Goal: Task Accomplishment & Management: Manage account settings

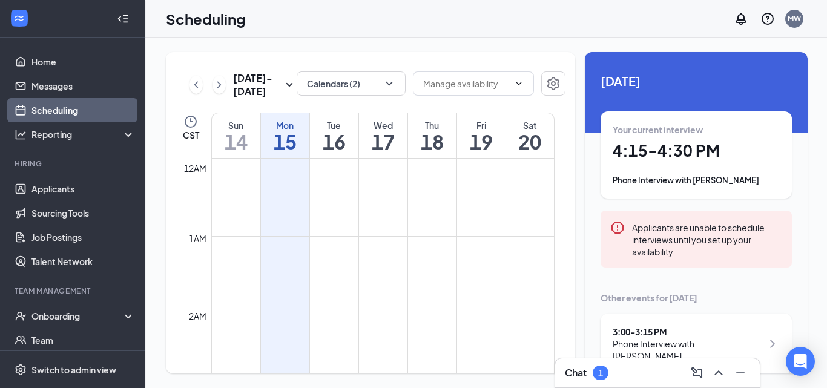
scroll to position [1123, 0]
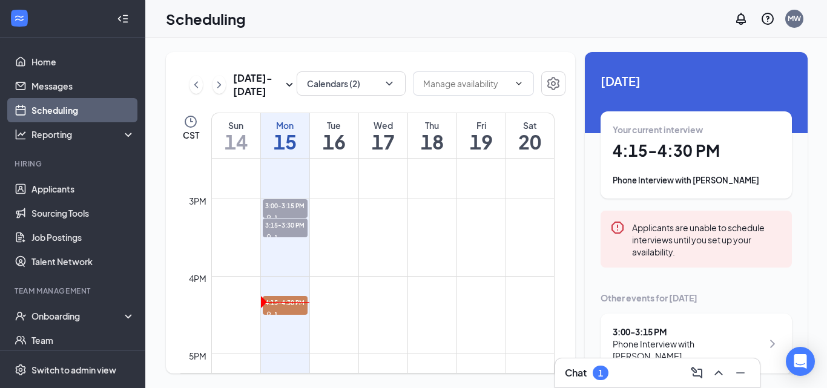
click at [679, 153] on h1 "4:15 - 4:30 PM" at bounding box center [696, 151] width 167 height 21
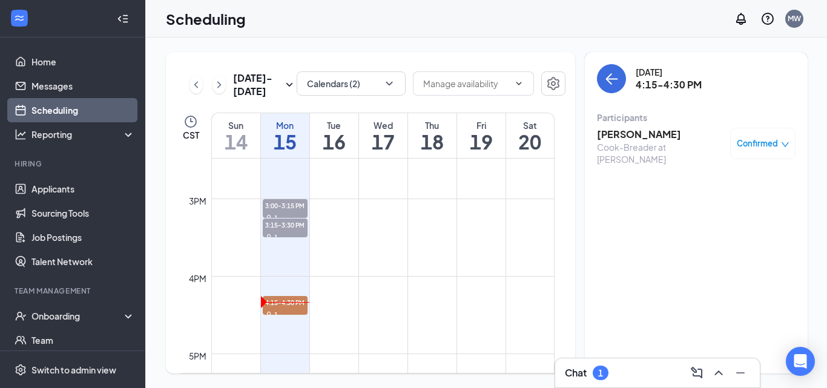
click at [764, 139] on span "Confirmed" at bounding box center [757, 143] width 41 height 12
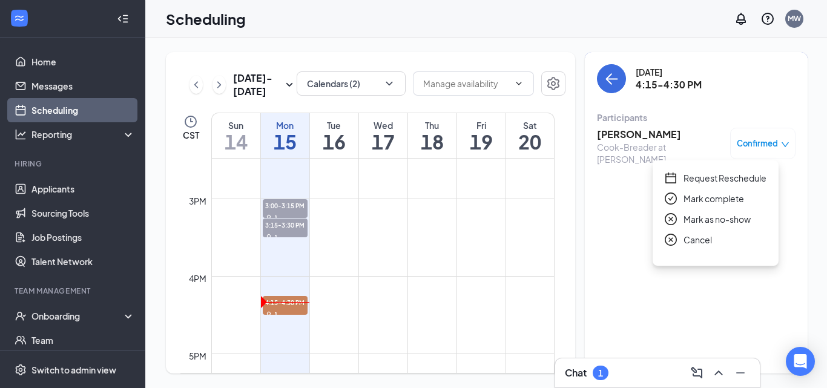
click at [709, 195] on span "Mark complete" at bounding box center [714, 198] width 61 height 13
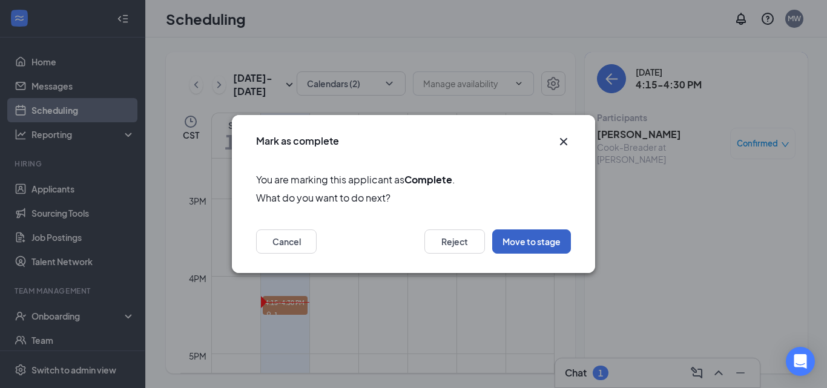
click at [532, 246] on button "Move to stage" at bounding box center [531, 242] width 79 height 24
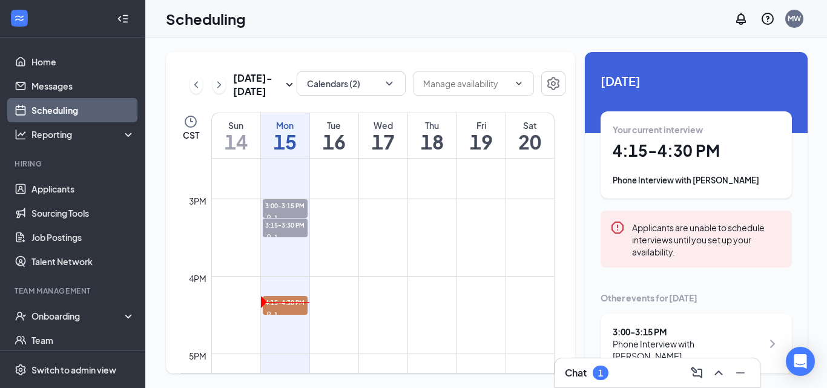
click at [709, 162] on div "Your current interview 4:15 - 4:30 PM Phone Interview with [PERSON_NAME]" at bounding box center [696, 155] width 167 height 63
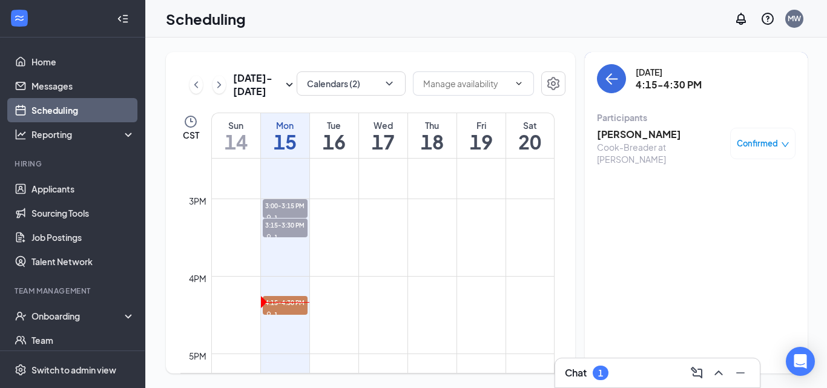
click at [781, 142] on icon "down" at bounding box center [785, 145] width 8 height 8
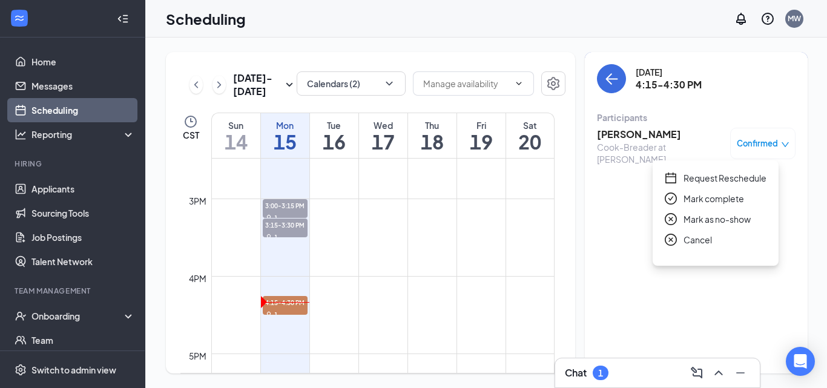
click at [721, 199] on span "Mark complete" at bounding box center [714, 198] width 61 height 13
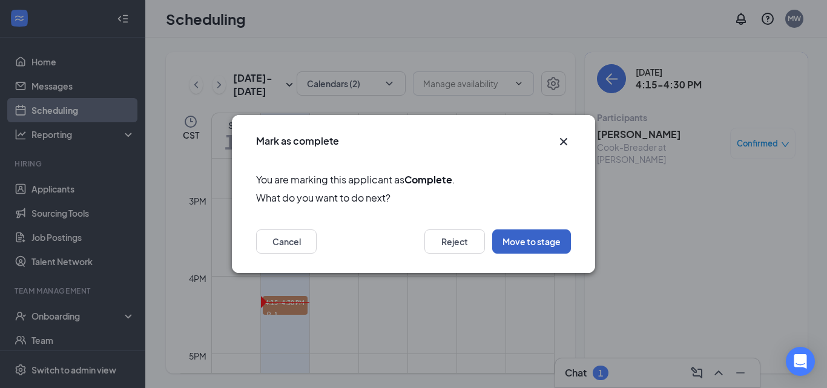
click at [544, 250] on button "Move to stage" at bounding box center [531, 242] width 79 height 24
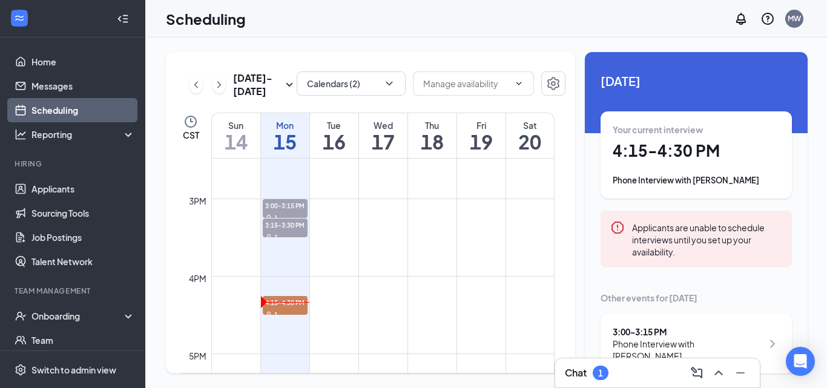
click at [626, 135] on div "Your current interview" at bounding box center [696, 130] width 167 height 12
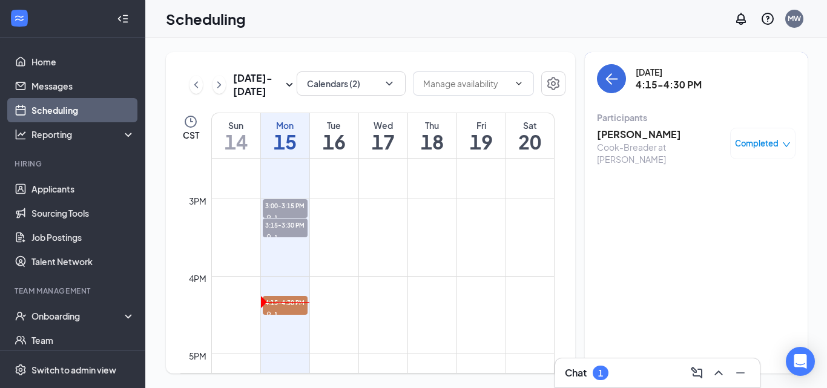
click at [623, 131] on h3 "[PERSON_NAME]" at bounding box center [660, 134] width 127 height 13
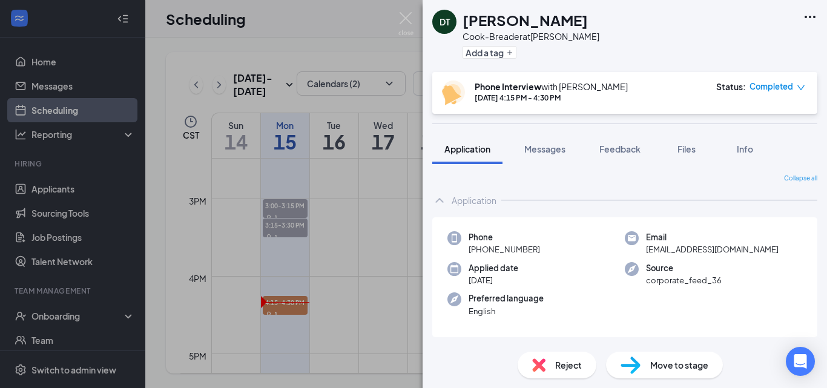
click at [649, 369] on div "Move to stage" at bounding box center [664, 365] width 117 height 27
type input "Onsite Interview (next stage)"
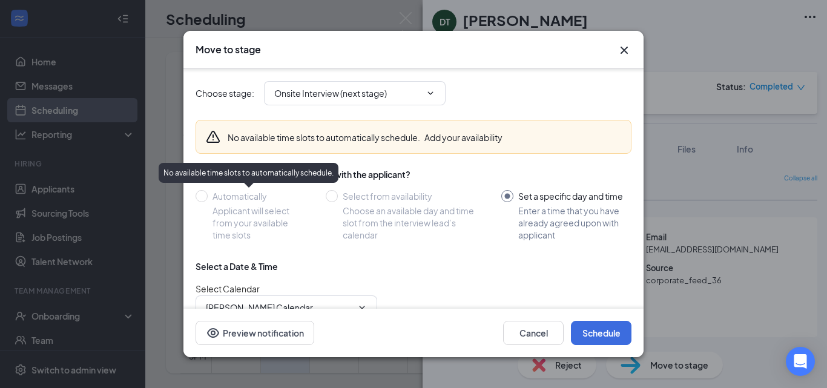
scroll to position [114, 0]
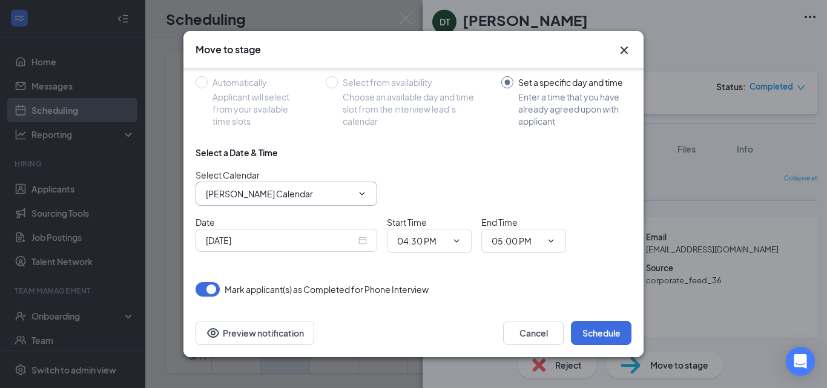
click at [360, 199] on span "[PERSON_NAME] Calendar" at bounding box center [287, 194] width 182 height 24
click at [270, 193] on input "[PERSON_NAME] Calendar" at bounding box center [279, 193] width 147 height 13
click at [268, 241] on div "[PERSON_NAME] Calendar" at bounding box center [269, 244] width 107 height 13
type input "[PERSON_NAME] Calendar"
click at [305, 242] on input "[DATE]" at bounding box center [281, 240] width 150 height 13
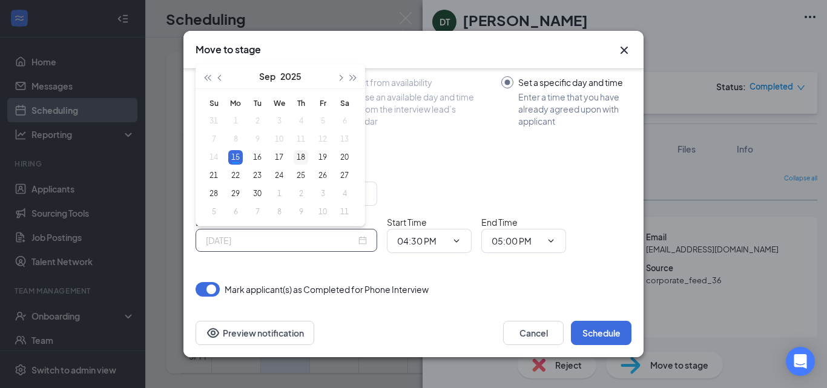
type input "[DATE]"
click at [306, 153] on div "18" at bounding box center [301, 157] width 15 height 15
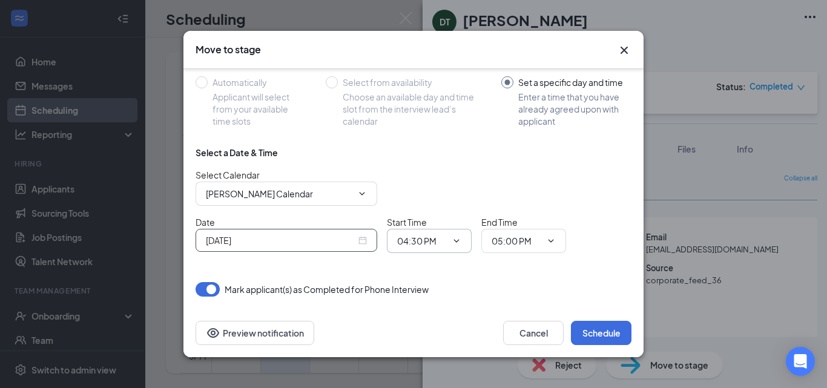
click at [426, 238] on input "04:30 PM" at bounding box center [422, 240] width 50 height 13
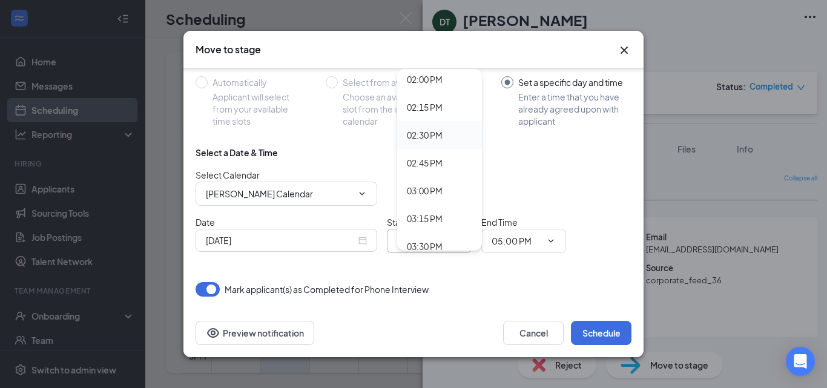
click at [435, 138] on div "02:30 PM" at bounding box center [425, 134] width 36 height 13
type input "02:30 PM"
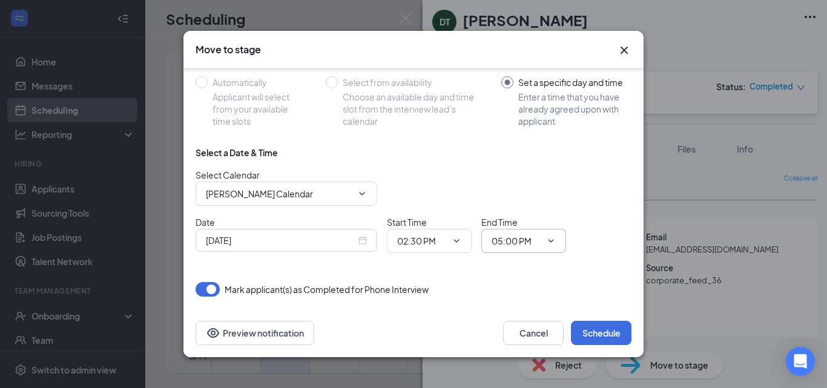
click at [504, 242] on input "05:00 PM" at bounding box center [517, 240] width 50 height 13
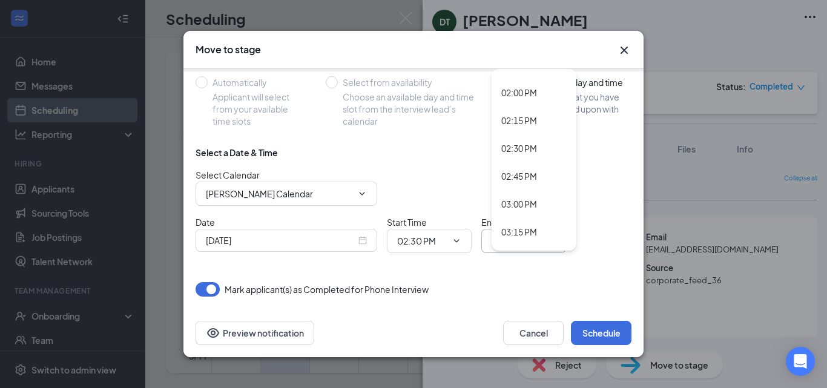
scroll to position [1574, 0]
click at [530, 153] on div "02:45 PM" at bounding box center [519, 152] width 36 height 13
type input "02:45 PM"
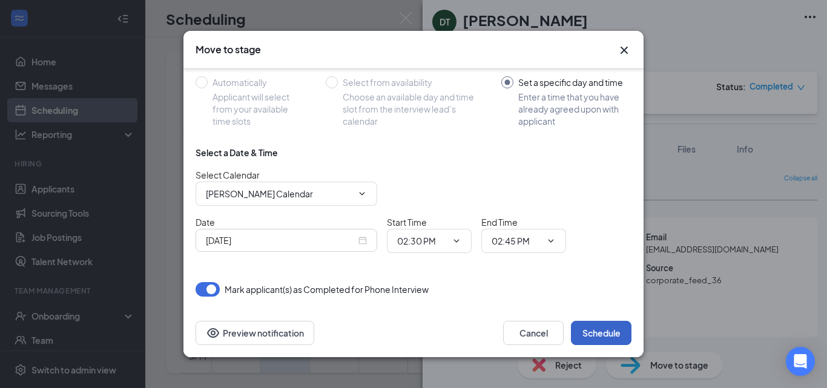
click at [604, 329] on button "Schedule" at bounding box center [601, 333] width 61 height 24
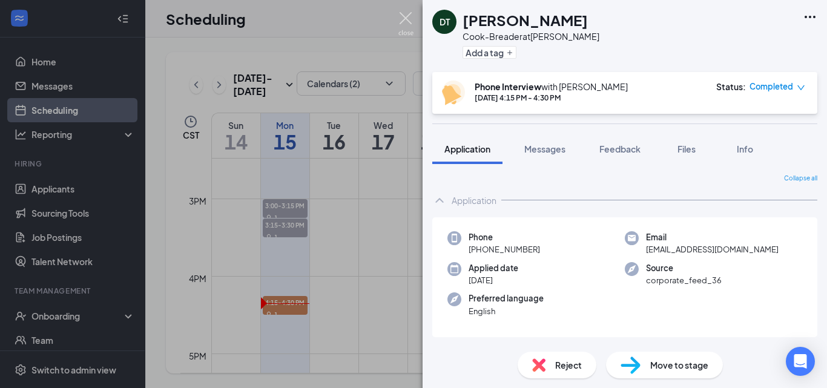
click at [406, 14] on img at bounding box center [405, 24] width 15 height 24
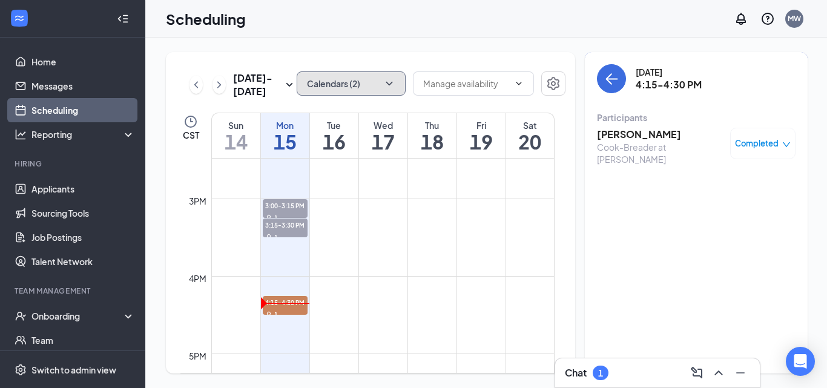
click at [365, 88] on button "Calendars (2)" at bounding box center [351, 83] width 109 height 24
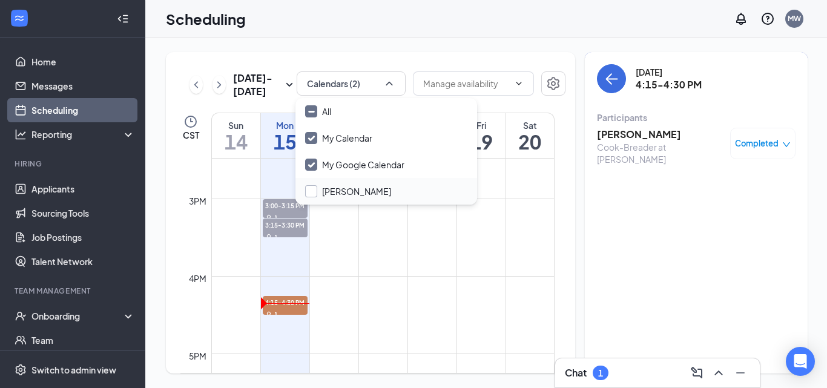
click at [360, 192] on input "[PERSON_NAME]" at bounding box center [348, 191] width 86 height 12
checkbox input "false"
checkbox input "true"
click at [586, 239] on div "[DATE] 4:15-4:30 PM Participants [PERSON_NAME]-Breader at [PERSON_NAME] Complet…" at bounding box center [696, 213] width 223 height 322
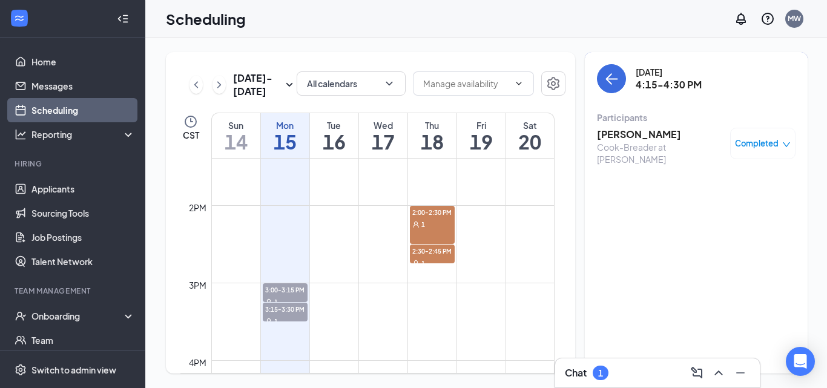
scroll to position [1030, 0]
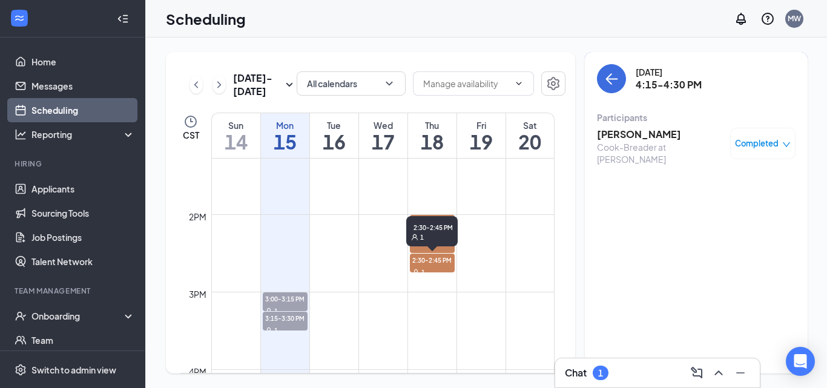
click at [445, 263] on span "2:30-2:45 PM" at bounding box center [432, 260] width 45 height 12
click at [756, 150] on div "Confirmed" at bounding box center [762, 143] width 65 height 31
click at [437, 259] on span "2:30-2:45 PM" at bounding box center [432, 260] width 45 height 12
click at [635, 134] on h3 "[PERSON_NAME]" at bounding box center [660, 134] width 127 height 13
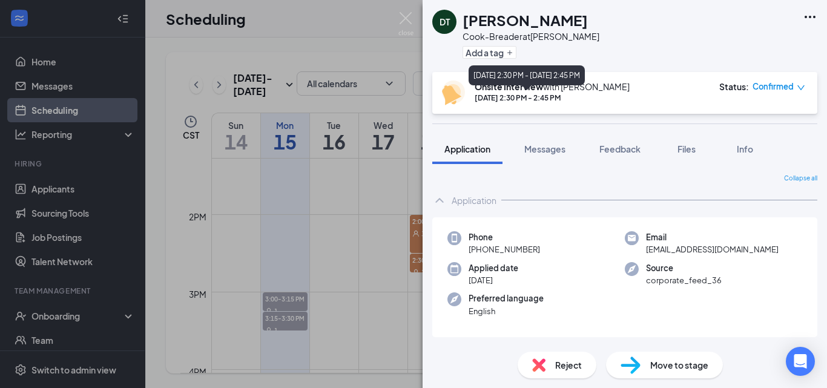
click at [589, 95] on div "[DATE] 2:30 PM - 2:45 PM" at bounding box center [552, 98] width 155 height 10
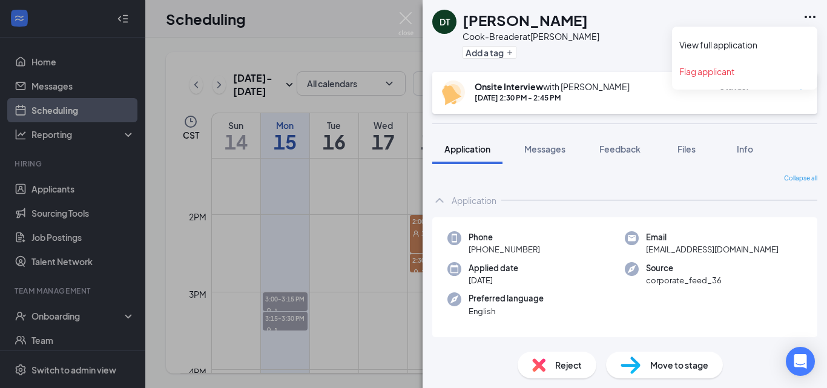
click at [807, 16] on icon "Ellipses" at bounding box center [810, 17] width 15 height 15
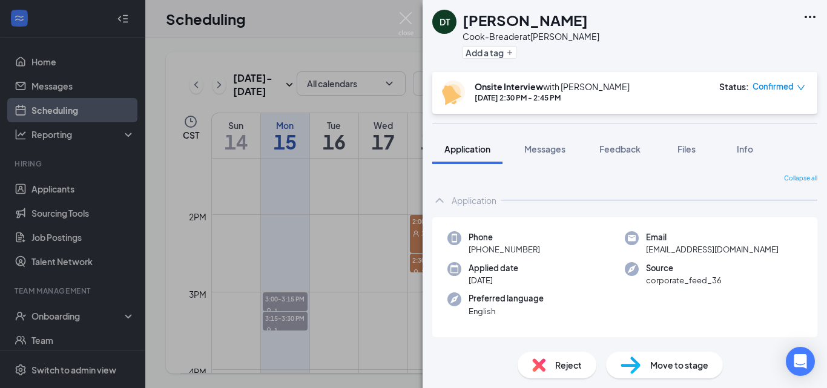
drag, startPoint x: 562, startPoint y: 230, endPoint x: 512, endPoint y: 205, distance: 55.5
click at [512, 205] on div "Application" at bounding box center [624, 200] width 385 height 24
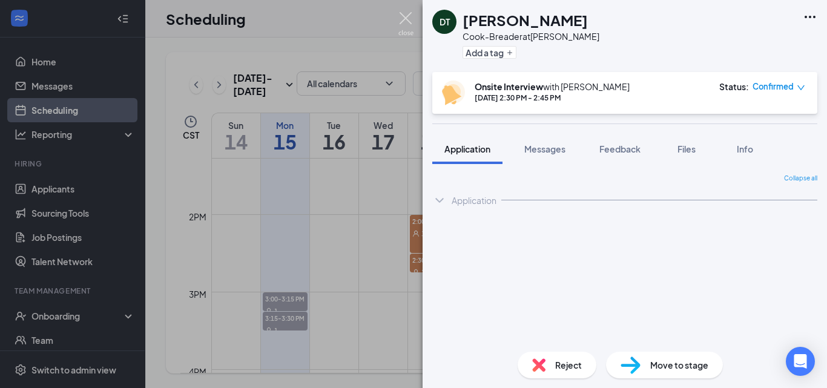
click at [403, 16] on img at bounding box center [405, 24] width 15 height 24
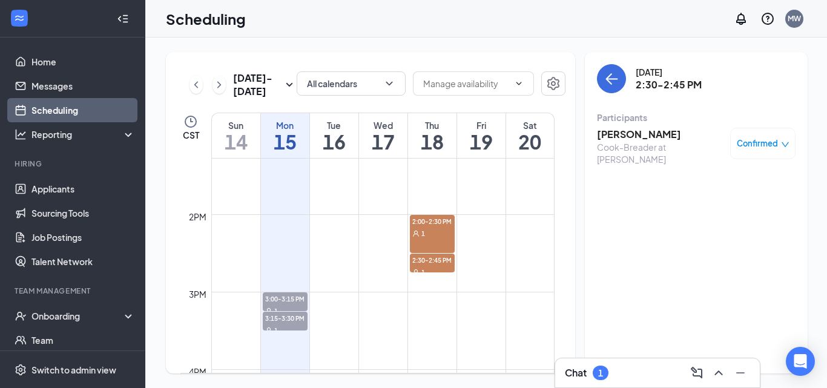
click at [613, 370] on div "Chat 1" at bounding box center [657, 372] width 185 height 19
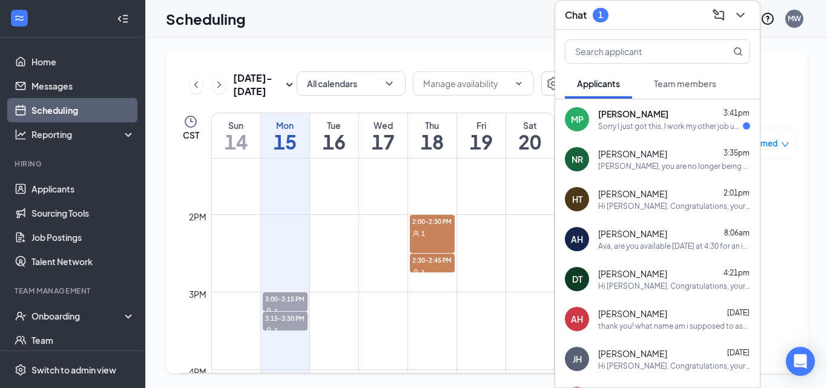
click at [689, 128] on div "Sorry I just got this. I work my other job until 330." at bounding box center [670, 126] width 145 height 10
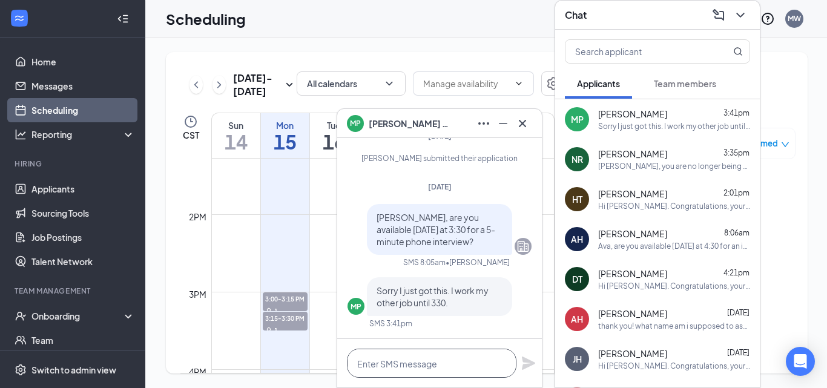
click at [434, 355] on textarea at bounding box center [432, 363] width 170 height 29
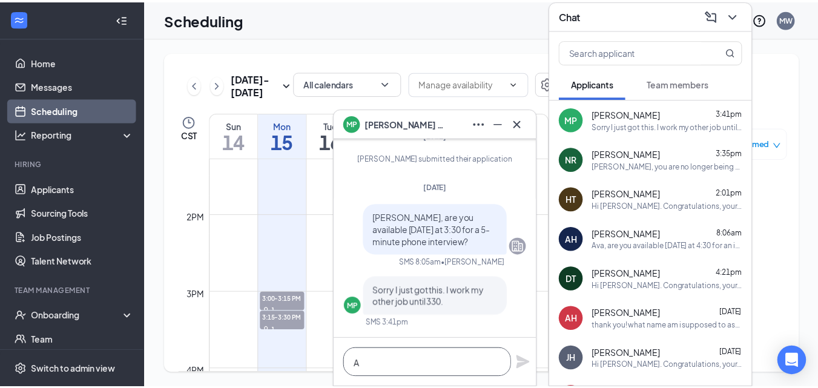
scroll to position [1, 0]
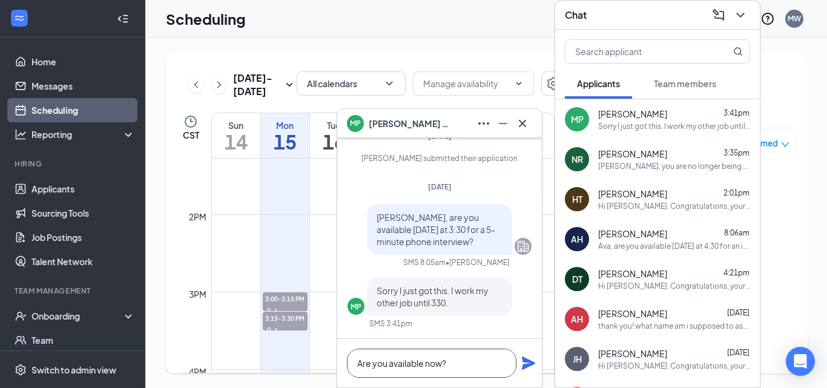
type textarea "Are you available now?"
click at [535, 363] on icon "Plane" at bounding box center [528, 363] width 13 height 13
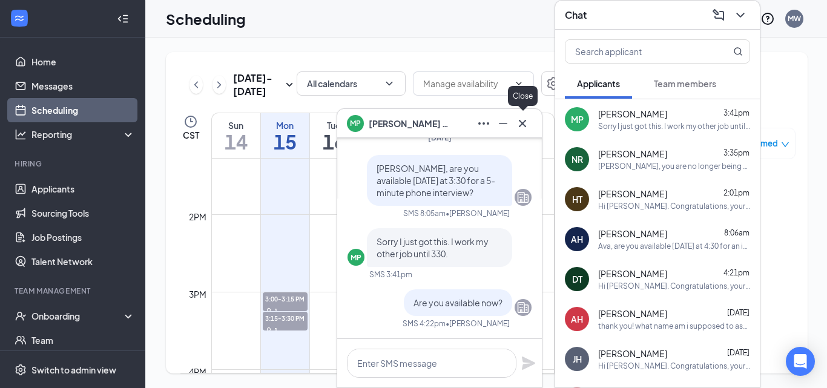
click at [526, 127] on icon "Cross" at bounding box center [522, 123] width 15 height 15
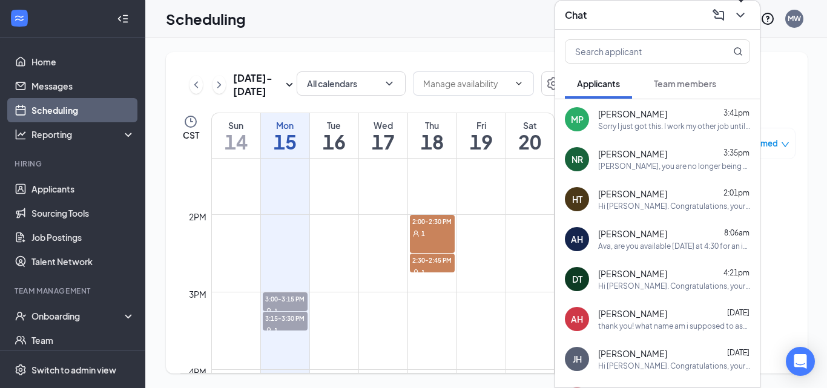
click at [744, 18] on icon "ChevronDown" at bounding box center [740, 15] width 15 height 15
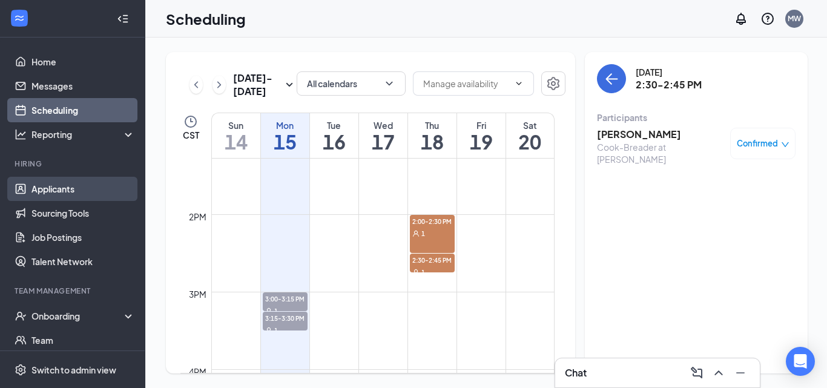
click at [53, 187] on link "Applicants" at bounding box center [83, 189] width 104 height 24
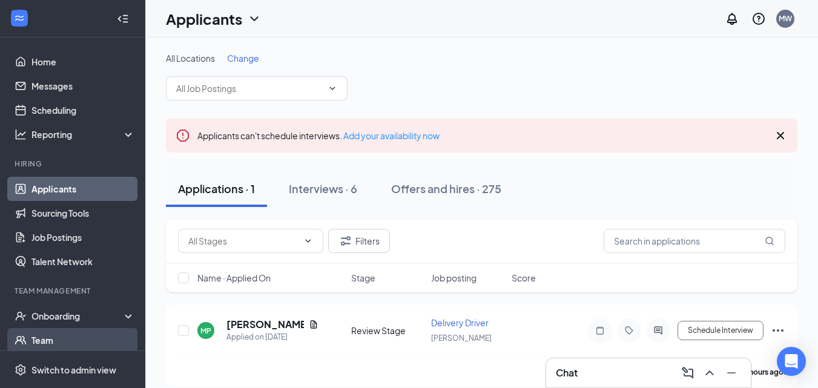
scroll to position [55, 0]
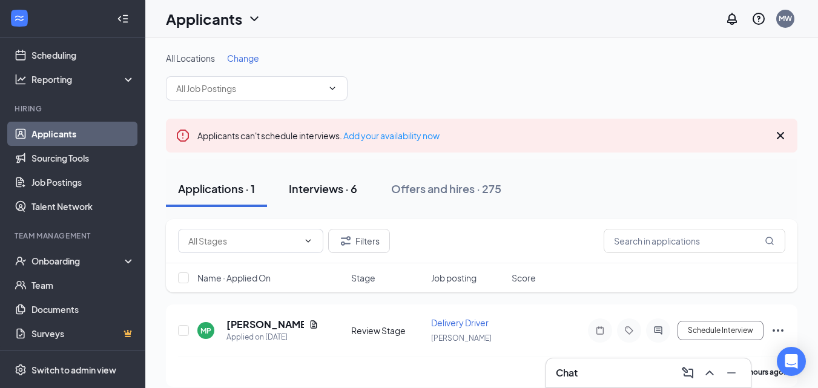
click at [328, 183] on div "Interviews · 6" at bounding box center [323, 188] width 68 height 15
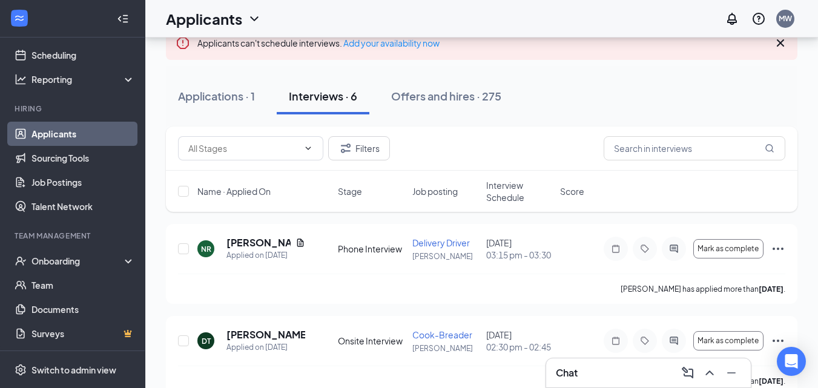
scroll to position [105, 0]
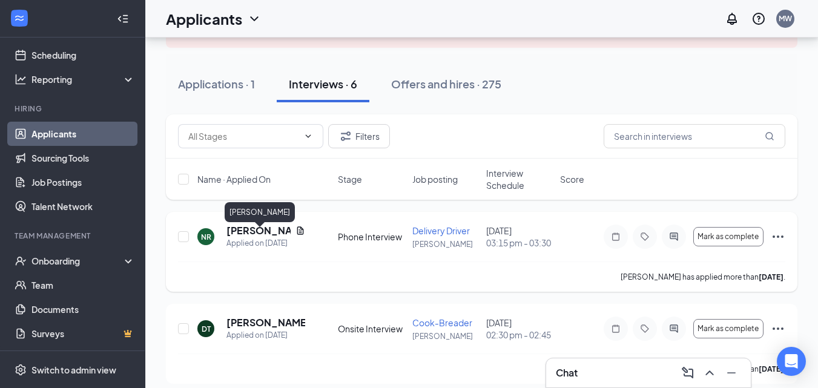
click at [249, 237] on h5 "[PERSON_NAME]" at bounding box center [258, 230] width 64 height 13
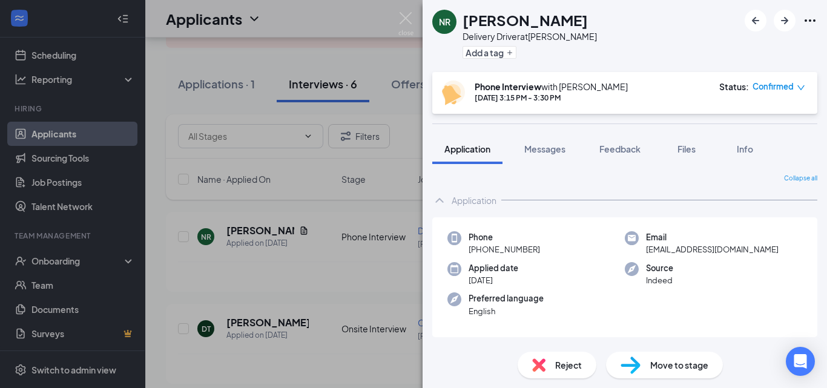
click at [781, 90] on span "Confirmed" at bounding box center [773, 87] width 41 height 12
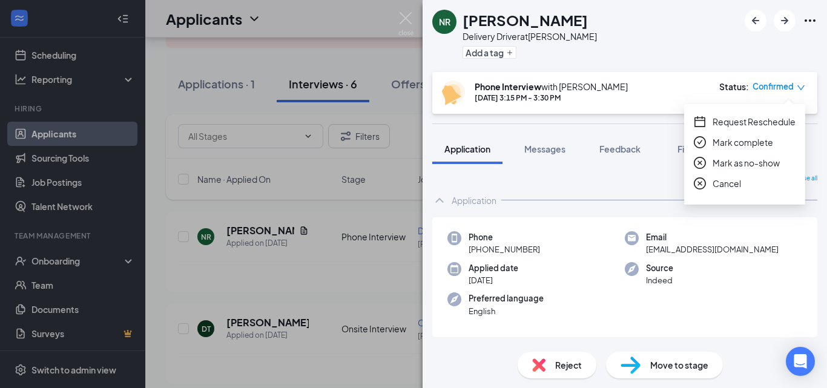
click at [753, 142] on span "Mark complete" at bounding box center [743, 142] width 61 height 13
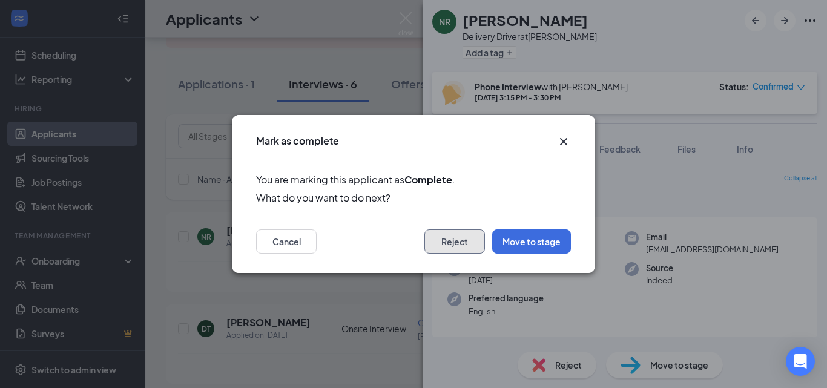
click at [442, 240] on button "Reject" at bounding box center [455, 242] width 61 height 24
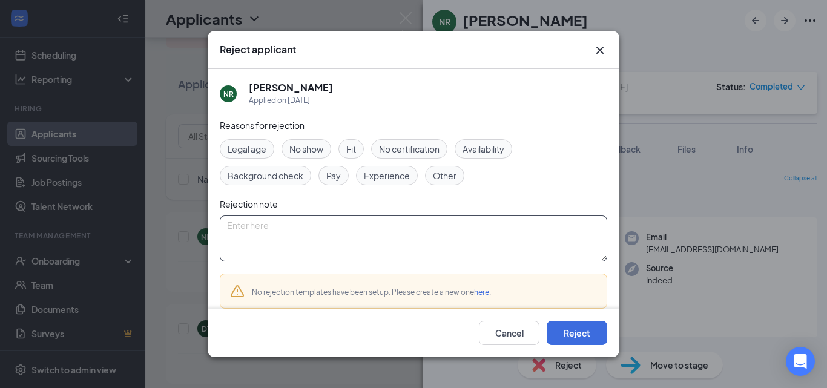
click at [273, 230] on textarea at bounding box center [414, 239] width 388 height 46
type textarea "Rude answering the phone."
click at [583, 339] on button "Reject" at bounding box center [577, 333] width 61 height 24
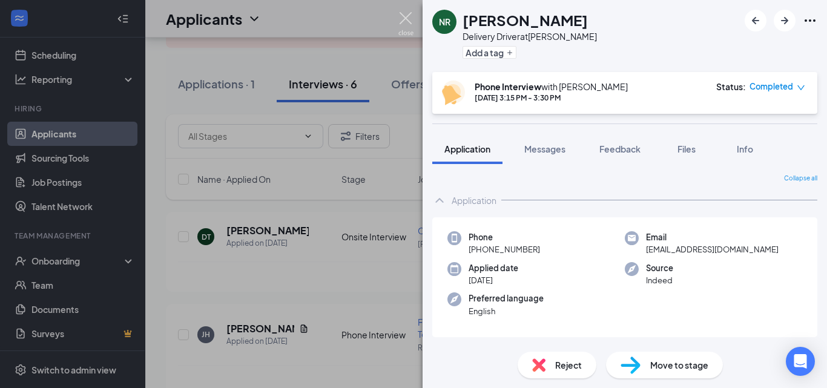
click at [406, 16] on img at bounding box center [405, 24] width 15 height 24
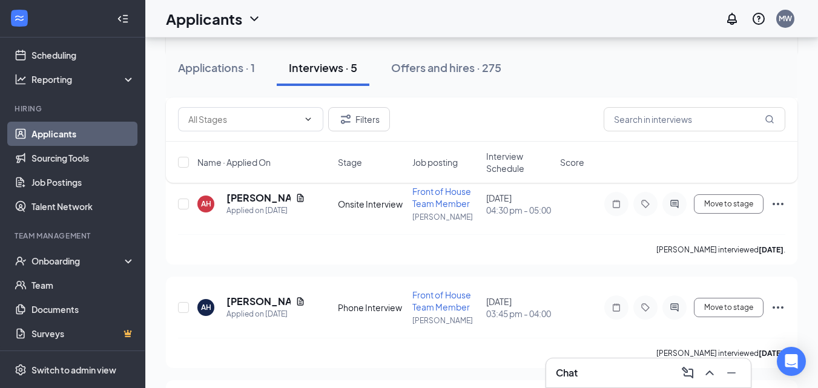
scroll to position [448, 0]
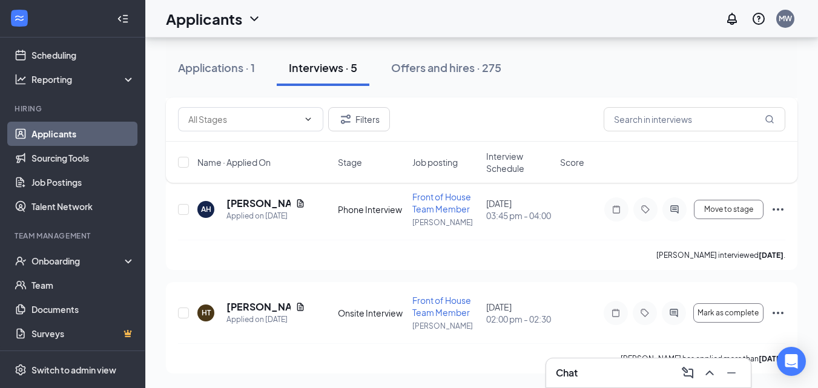
click at [566, 372] on h3 "Chat" at bounding box center [567, 372] width 22 height 13
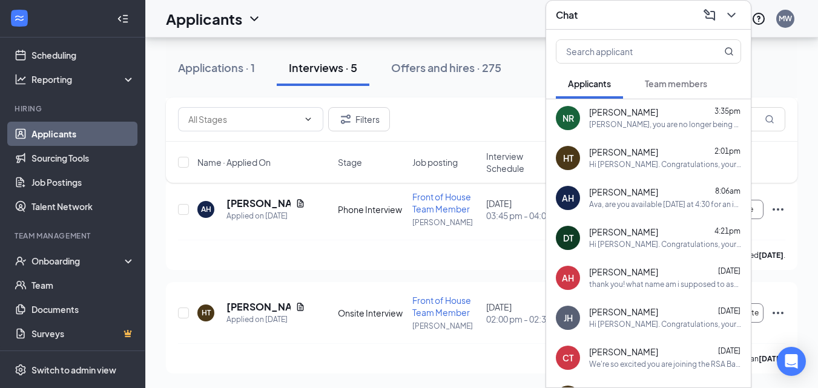
scroll to position [0, 0]
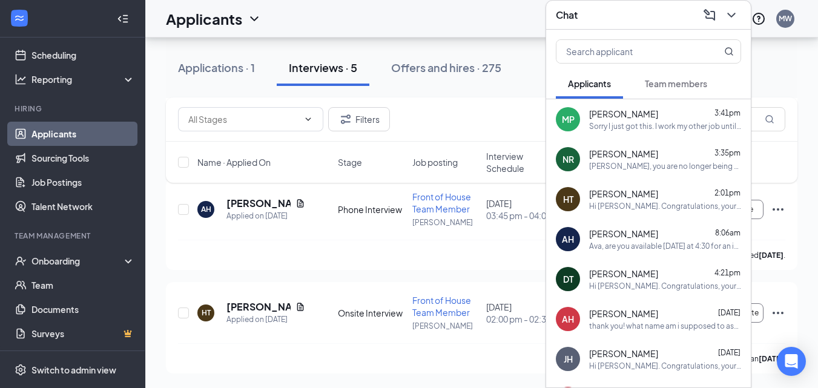
click at [636, 197] on div "[PERSON_NAME] 2:01pm" at bounding box center [665, 194] width 152 height 12
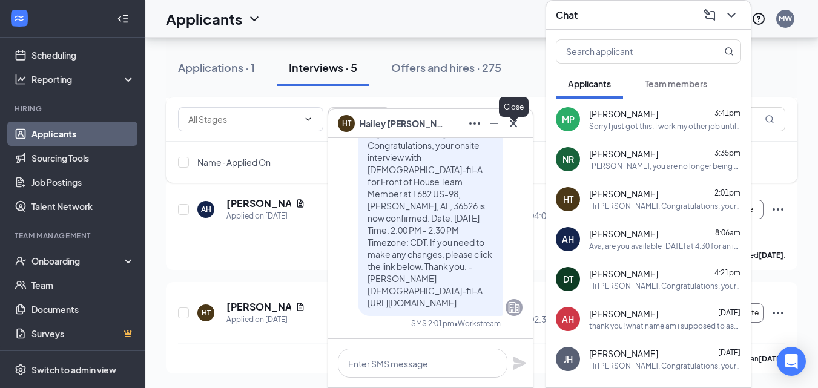
click at [519, 124] on icon "Cross" at bounding box center [513, 123] width 15 height 15
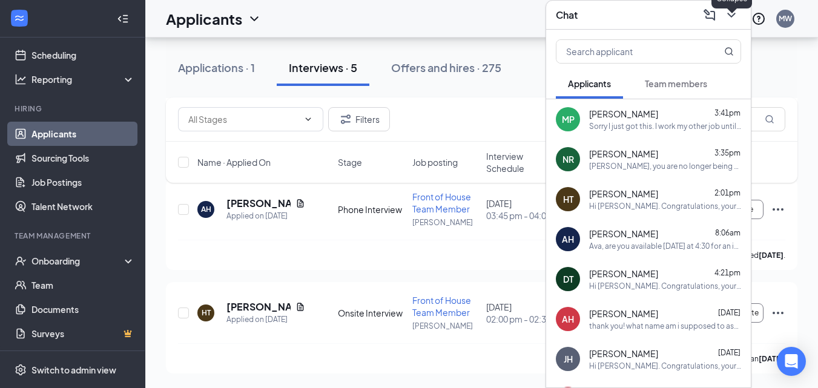
click at [727, 13] on icon "ChevronDown" at bounding box center [731, 15] width 15 height 15
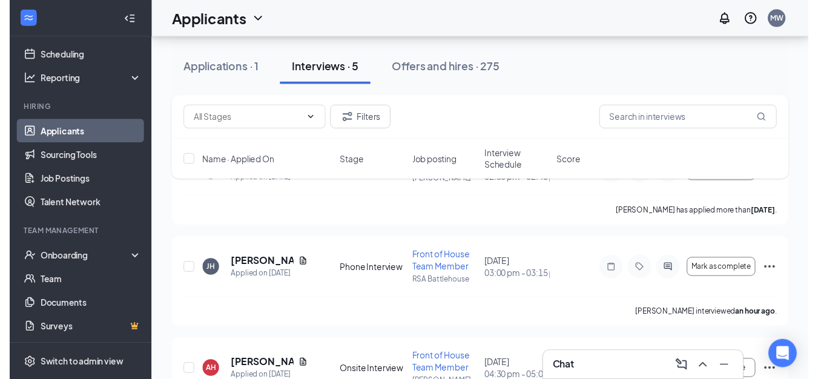
scroll to position [165, 0]
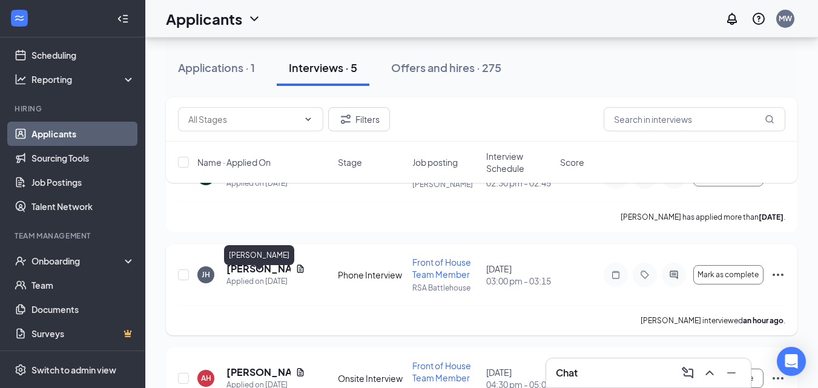
click at [266, 276] on h5 "[PERSON_NAME]" at bounding box center [258, 268] width 64 height 13
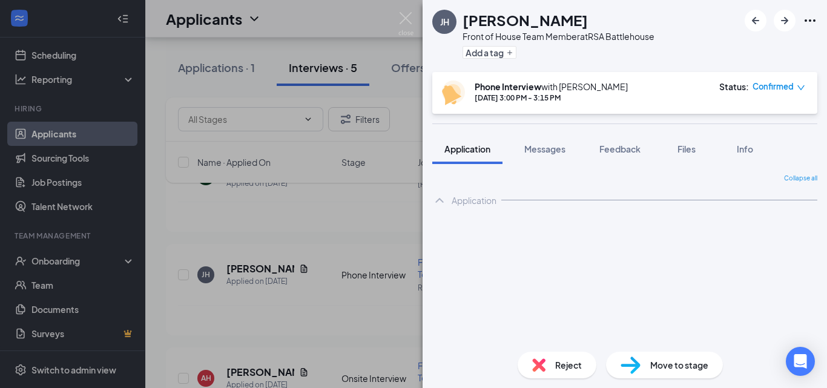
click at [781, 88] on span "Confirmed" at bounding box center [773, 87] width 41 height 12
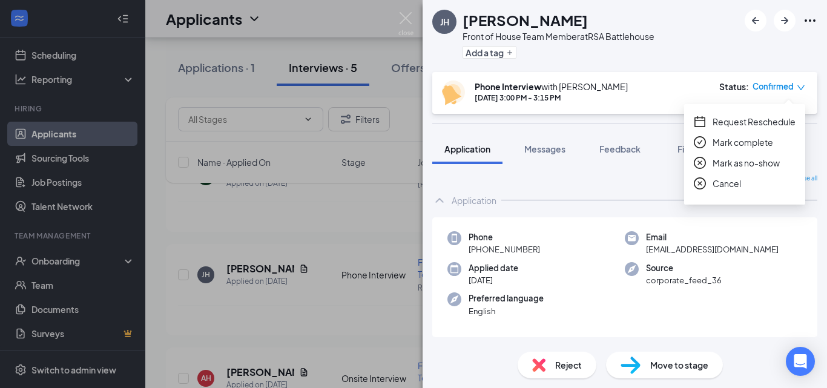
click at [679, 61] on div "[PERSON_NAME] Front of House Team Member at RSA Battlehouse Add a tag" at bounding box center [625, 36] width 405 height 72
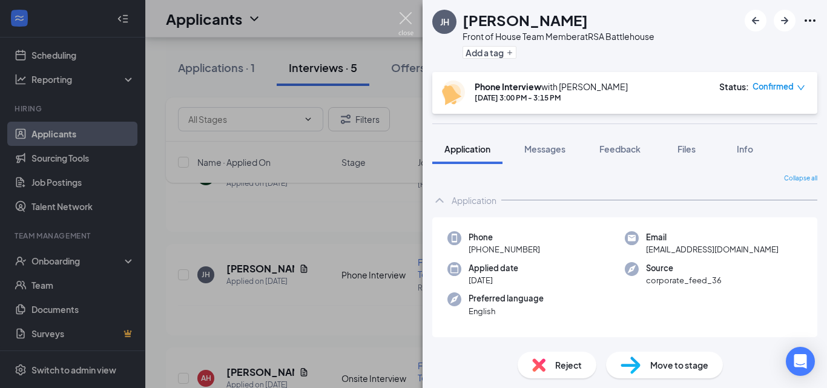
click at [400, 15] on img at bounding box center [405, 24] width 15 height 24
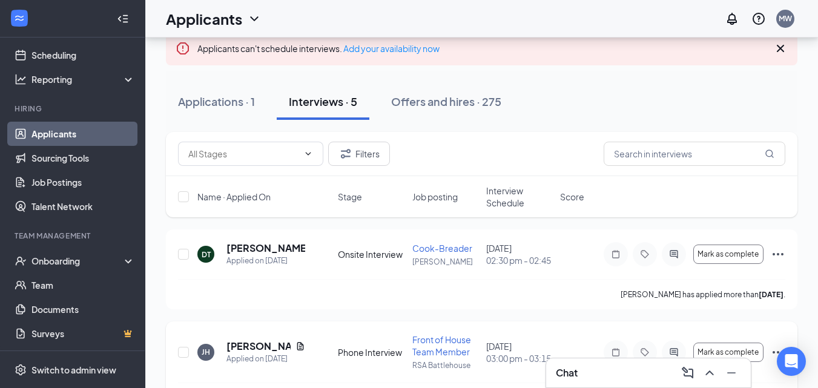
scroll to position [87, 0]
click at [227, 106] on div "Applications · 1" at bounding box center [216, 101] width 77 height 15
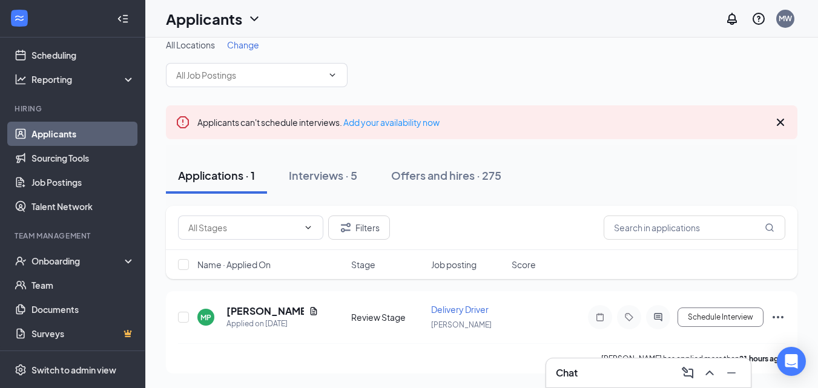
scroll to position [13, 0]
click at [582, 375] on div "Chat 1" at bounding box center [578, 373] width 44 height 15
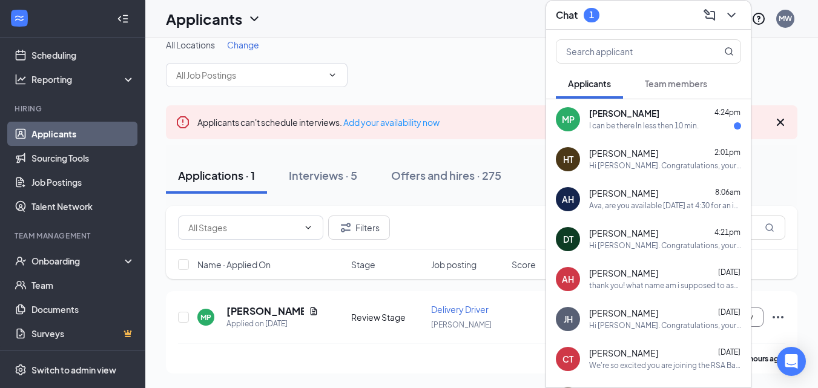
click at [687, 113] on div "[PERSON_NAME] 4:24pm" at bounding box center [665, 114] width 152 height 12
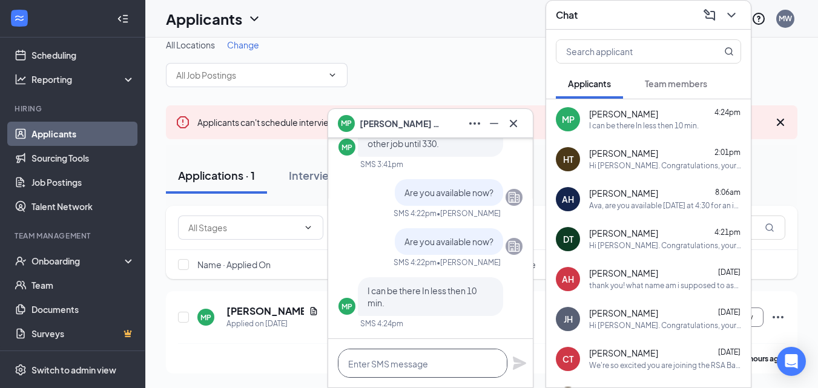
click at [437, 364] on textarea at bounding box center [423, 363] width 170 height 29
type textarea "This is a phone interview."
click at [521, 365] on icon "Plane" at bounding box center [519, 363] width 13 height 13
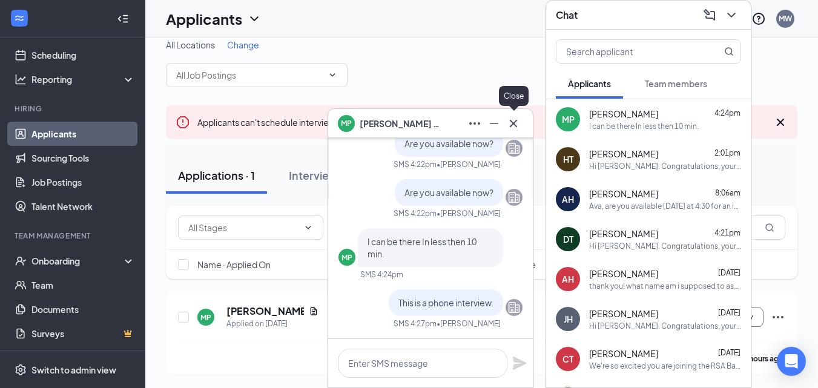
click at [511, 125] on icon "Cross" at bounding box center [513, 123] width 15 height 15
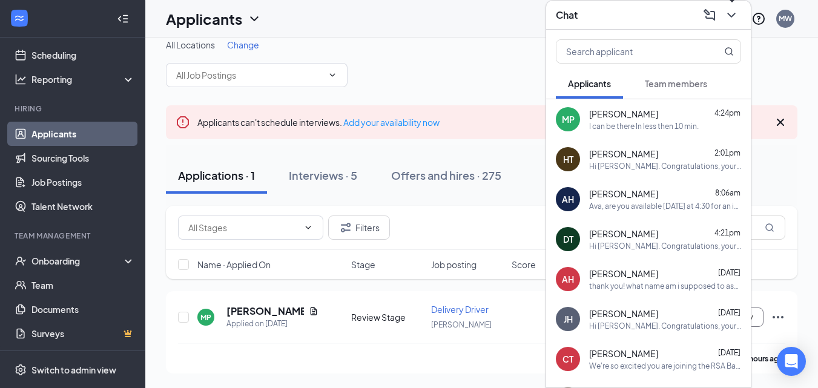
click at [732, 11] on icon "ChevronDown" at bounding box center [731, 15] width 15 height 15
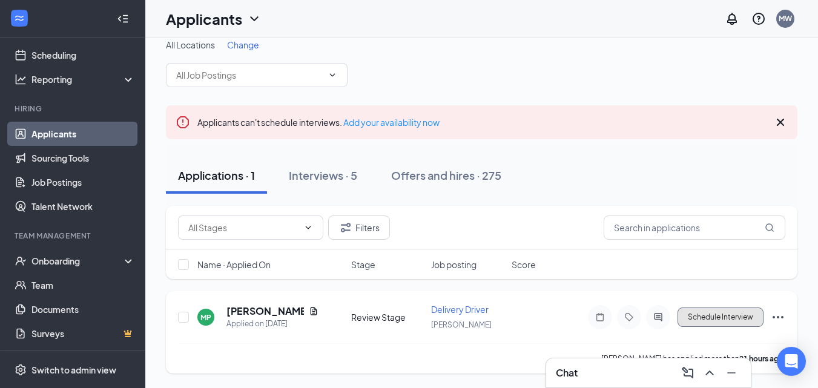
click at [713, 312] on button "Schedule Interview" at bounding box center [721, 317] width 86 height 19
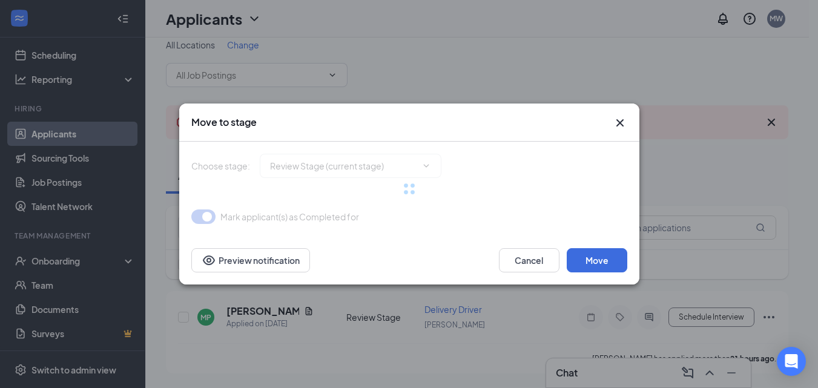
type input "Phone Interview (next stage)"
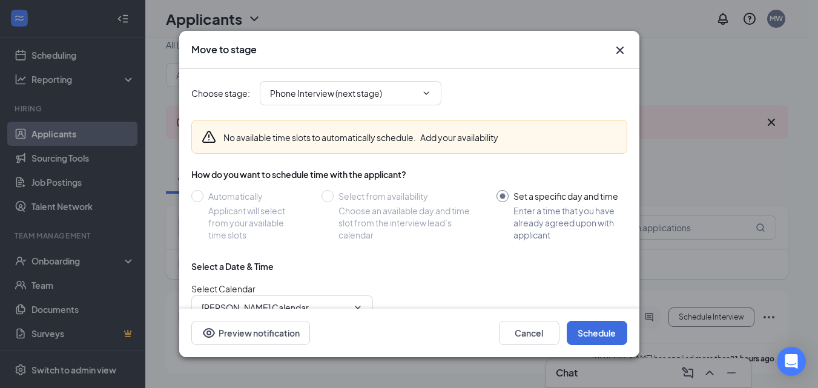
scroll to position [114, 0]
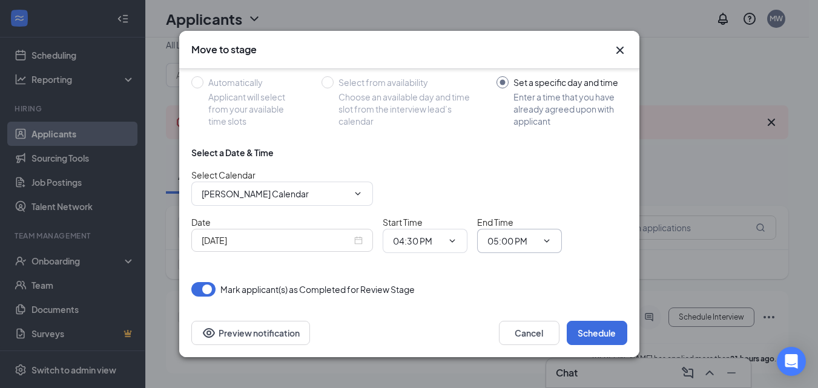
click at [514, 236] on input "05:00 PM" at bounding box center [513, 240] width 50 height 13
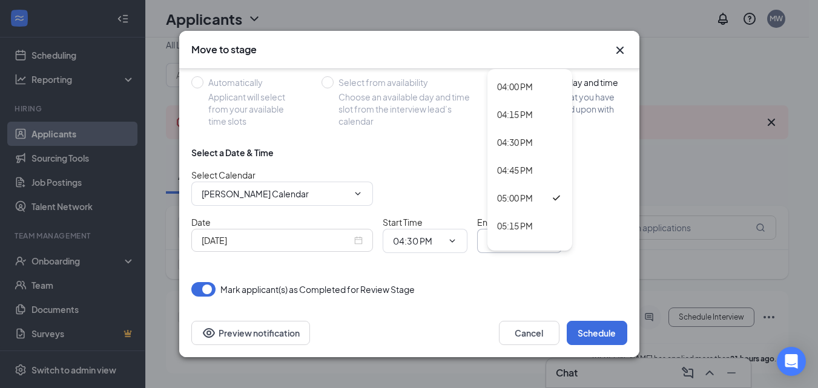
scroll to position [1780, 0]
click at [523, 168] on div "04:45 PM" at bounding box center [515, 169] width 36 height 13
type input "04:45 PM"
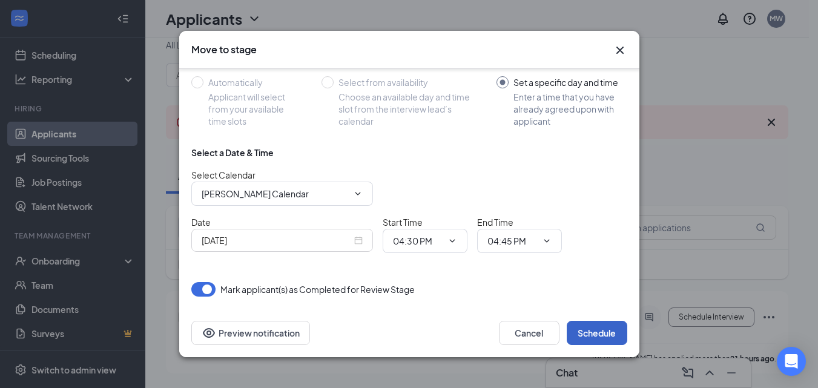
click at [587, 328] on button "Schedule" at bounding box center [597, 333] width 61 height 24
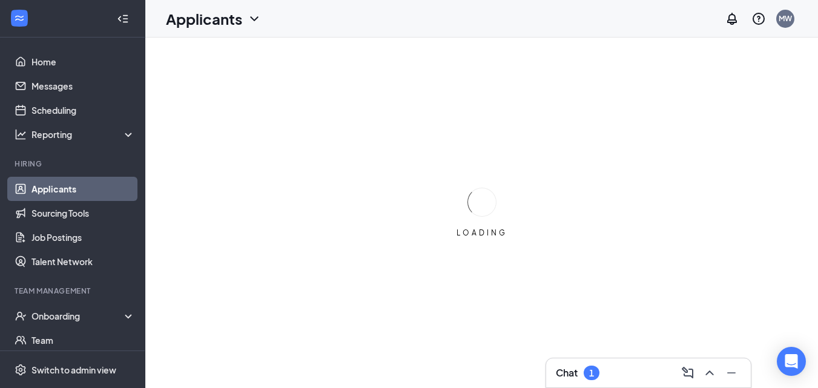
click at [606, 371] on div "Chat 1" at bounding box center [648, 372] width 185 height 19
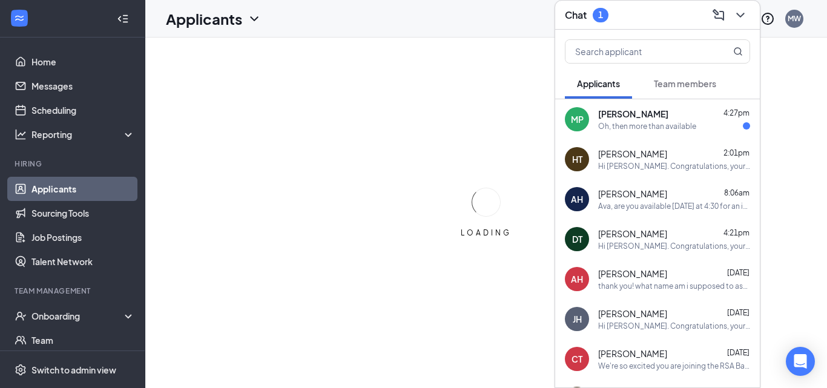
click at [673, 114] on div "[PERSON_NAME] 4:27pm" at bounding box center [674, 114] width 152 height 12
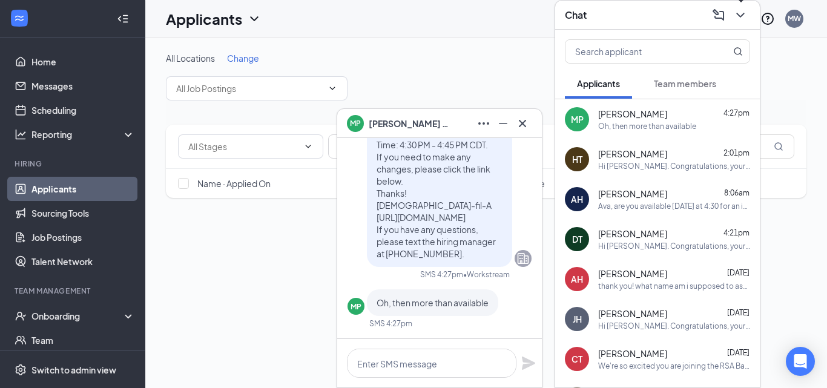
click at [741, 18] on icon "ChevronDown" at bounding box center [740, 15] width 15 height 15
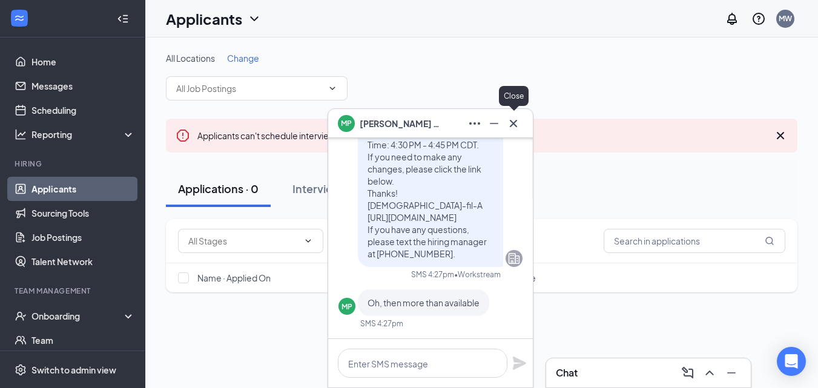
click at [520, 127] on icon "Cross" at bounding box center [513, 123] width 15 height 15
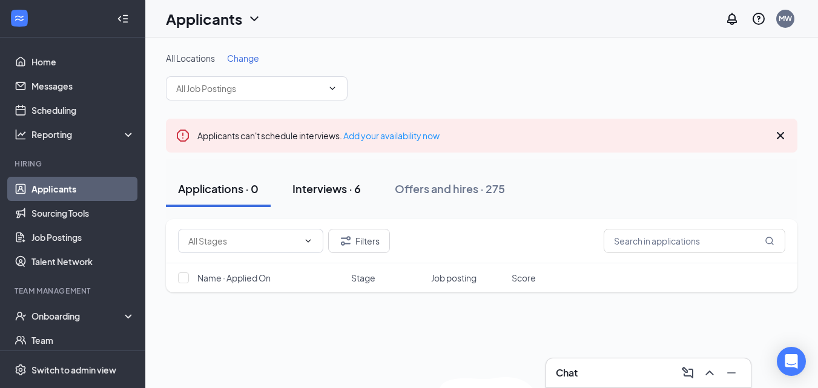
click at [343, 192] on div "Interviews · 6" at bounding box center [327, 188] width 68 height 15
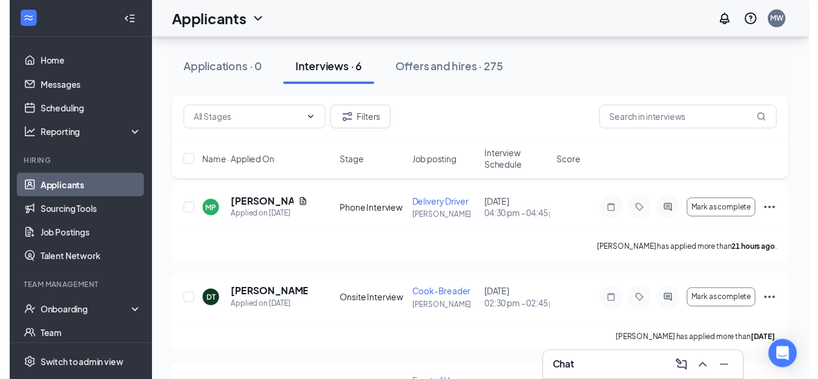
scroll to position [130, 0]
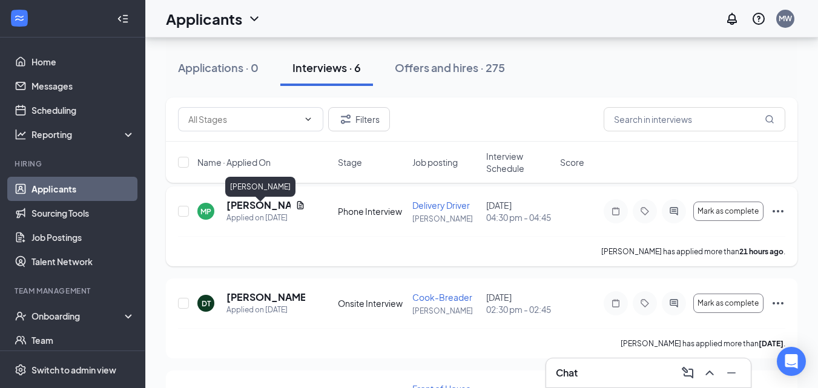
click at [242, 210] on h5 "[PERSON_NAME]" at bounding box center [258, 205] width 64 height 13
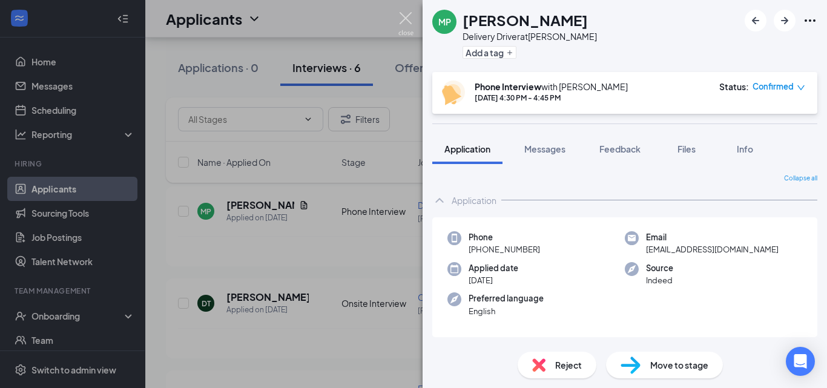
click at [406, 12] on img at bounding box center [405, 24] width 15 height 24
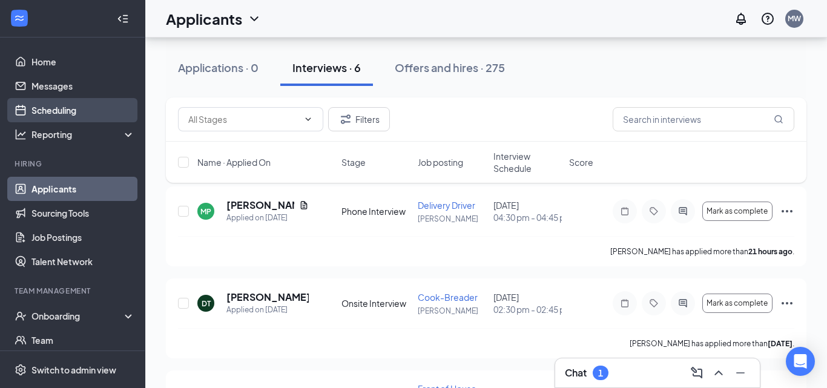
click at [74, 109] on link "Scheduling" at bounding box center [83, 110] width 104 height 24
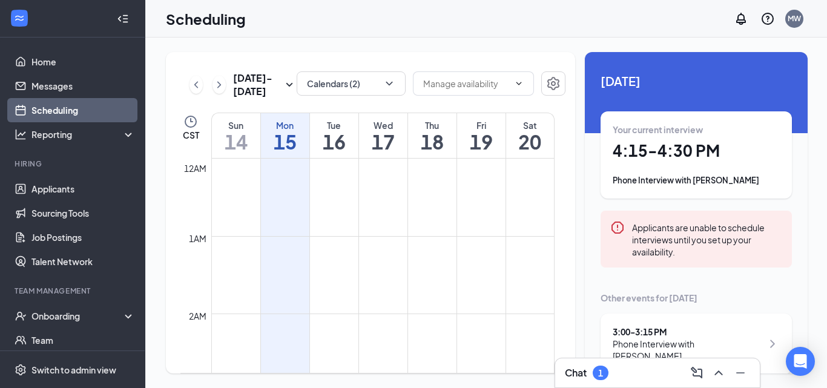
scroll to position [595, 0]
click at [374, 86] on button "Calendars (2)" at bounding box center [351, 83] width 109 height 24
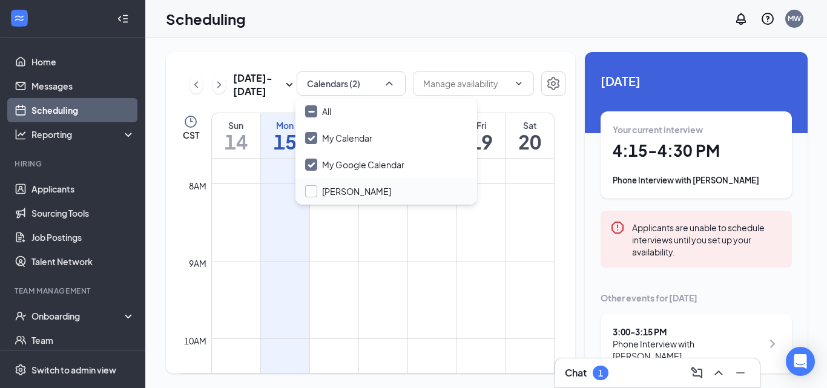
click at [349, 186] on input "[PERSON_NAME]" at bounding box center [348, 191] width 86 height 12
checkbox input "false"
checkbox input "true"
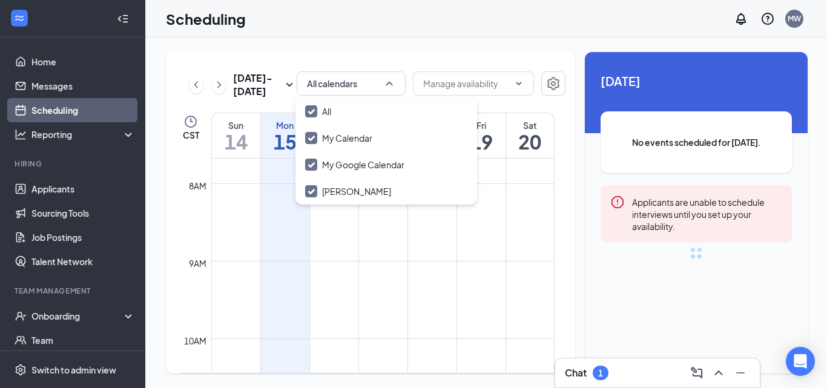
click at [425, 37] on div "Scheduling MW" at bounding box center [486, 19] width 682 height 38
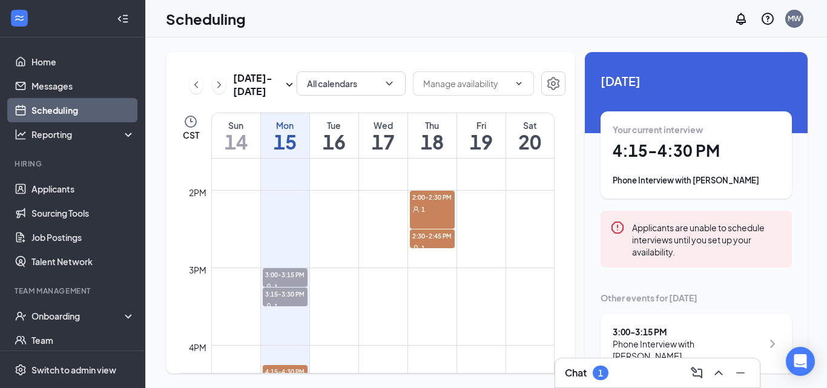
scroll to position [1053, 0]
click at [618, 374] on div "Chat 1" at bounding box center [657, 372] width 185 height 19
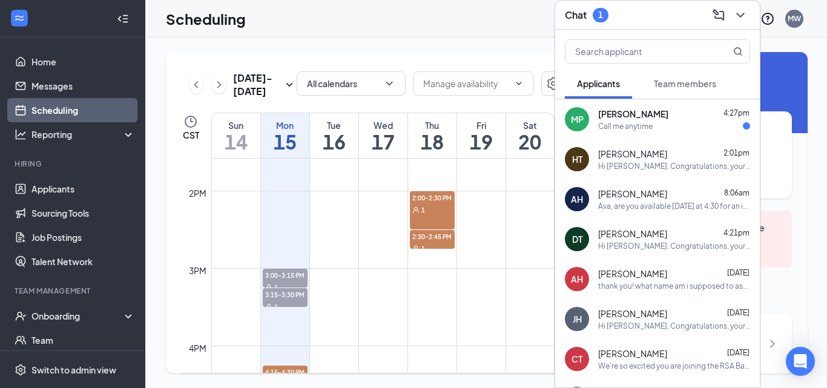
click at [636, 283] on div "thank you! what name am i supposed to ask for at the counter?" at bounding box center [674, 286] width 152 height 10
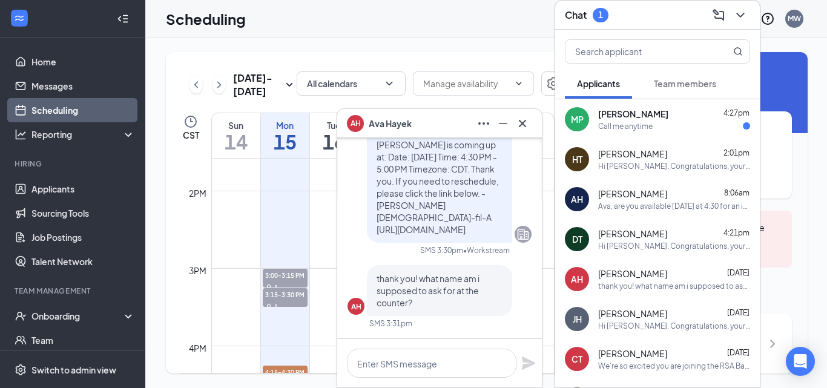
scroll to position [-56, 0]
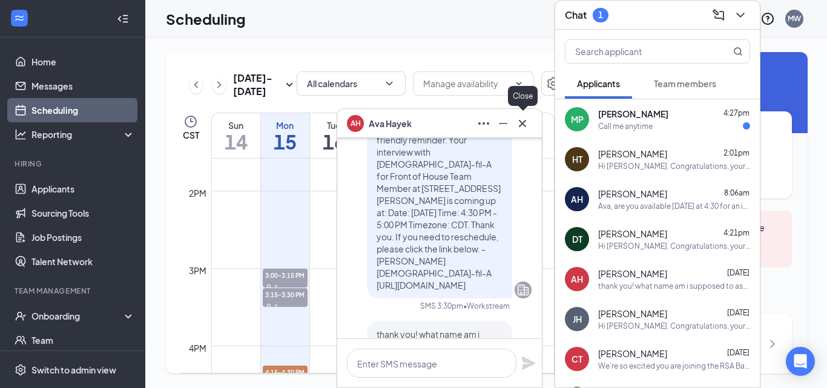
click at [527, 119] on icon "Cross" at bounding box center [522, 123] width 15 height 15
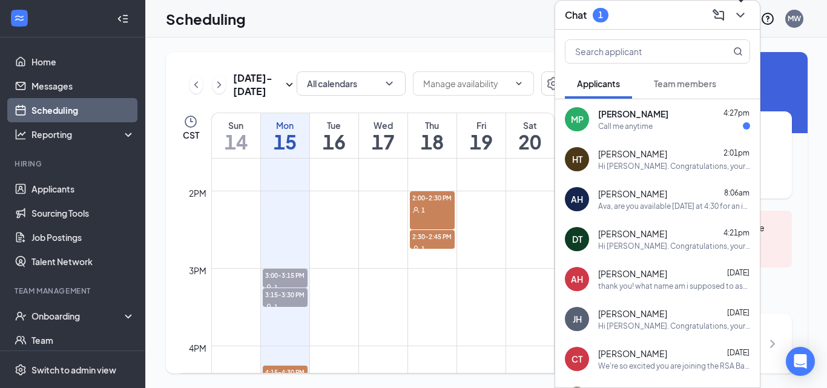
click at [742, 13] on icon "ChevronDown" at bounding box center [740, 15] width 15 height 15
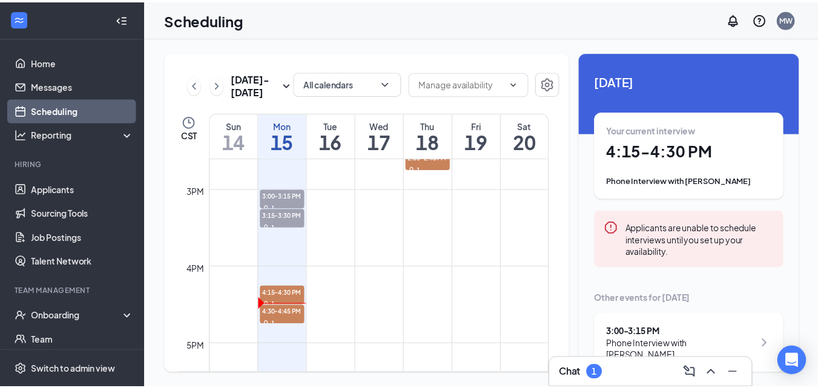
scroll to position [1143, 0]
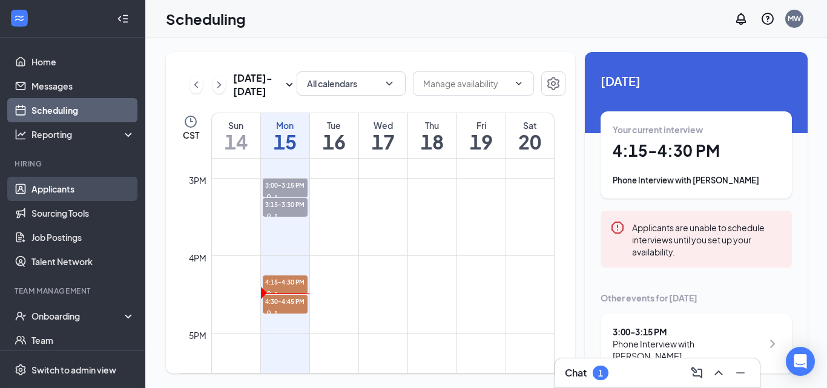
click at [53, 187] on link "Applicants" at bounding box center [83, 189] width 104 height 24
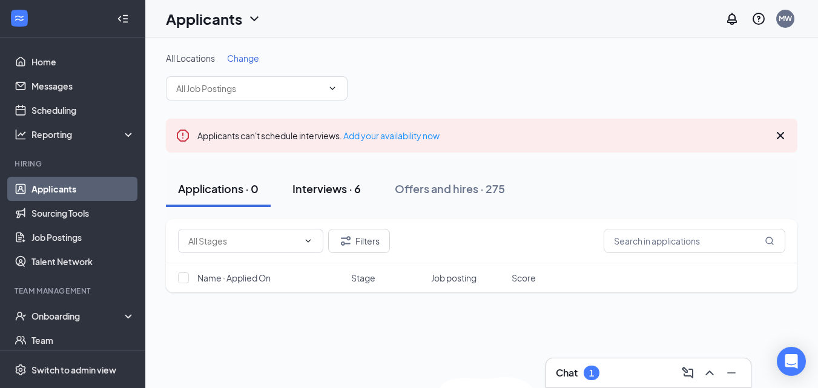
click at [368, 128] on div "Applicants can't schedule interviews. Add your availability now" at bounding box center [482, 136] width 632 height 34
click at [326, 196] on div "Interviews · 6" at bounding box center [327, 188] width 68 height 15
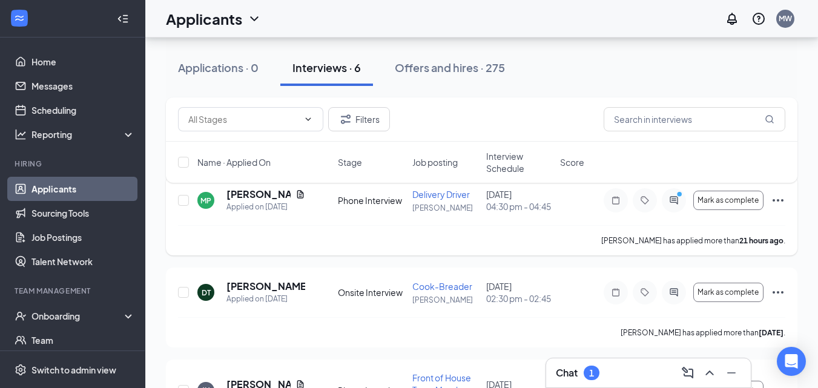
scroll to position [142, 0]
click at [741, 210] on button "Mark as complete" at bounding box center [728, 199] width 70 height 19
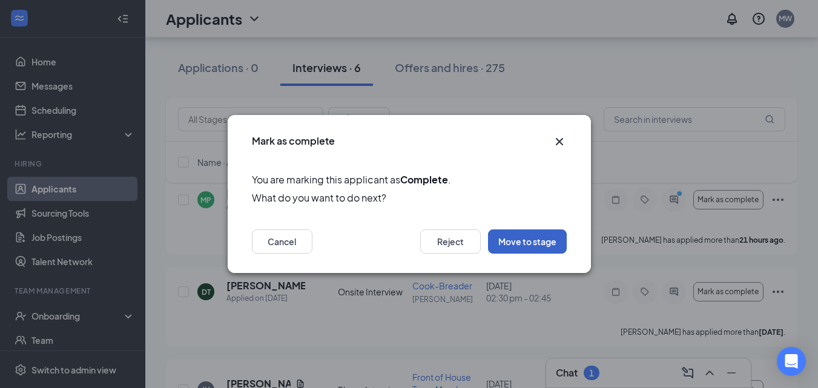
click at [541, 242] on button "Move to stage" at bounding box center [527, 242] width 79 height 24
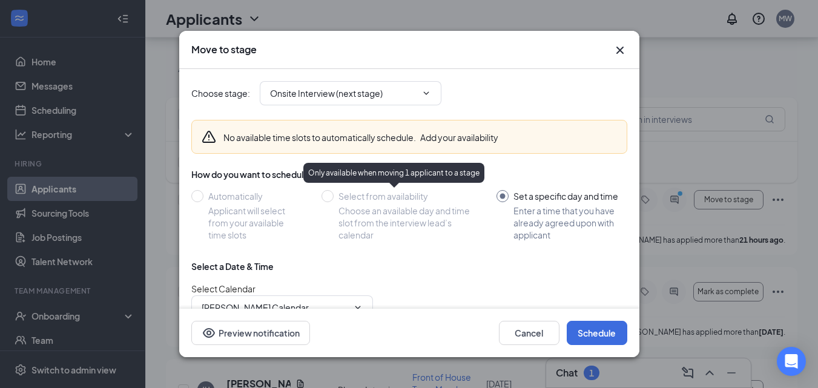
scroll to position [114, 0]
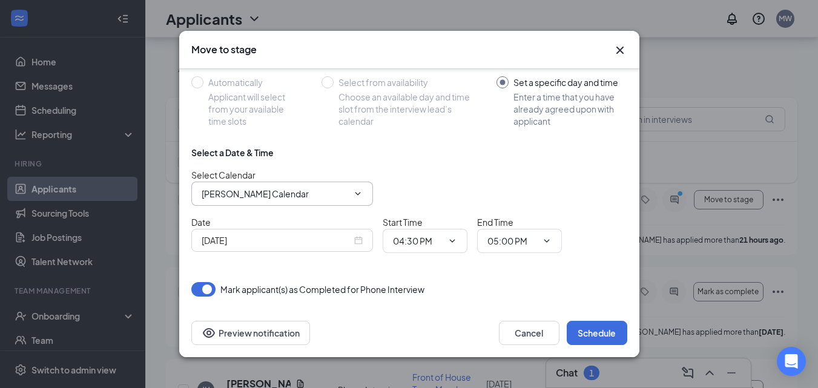
click at [269, 196] on input "[PERSON_NAME] Calendar" at bounding box center [275, 193] width 147 height 13
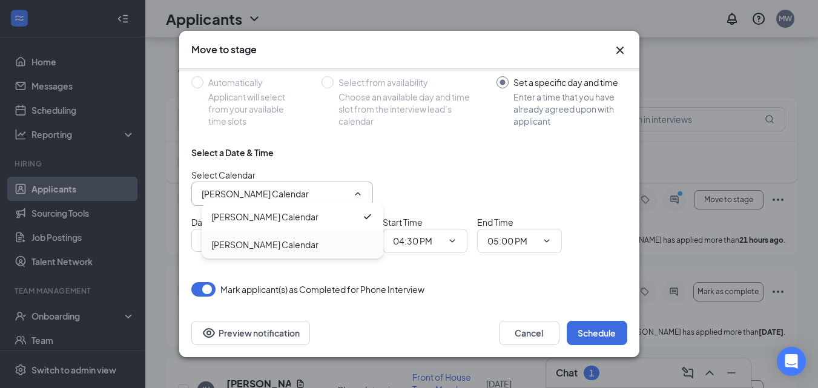
click at [276, 245] on div "[PERSON_NAME] Calendar" at bounding box center [264, 244] width 107 height 13
type input "[PERSON_NAME] Calendar"
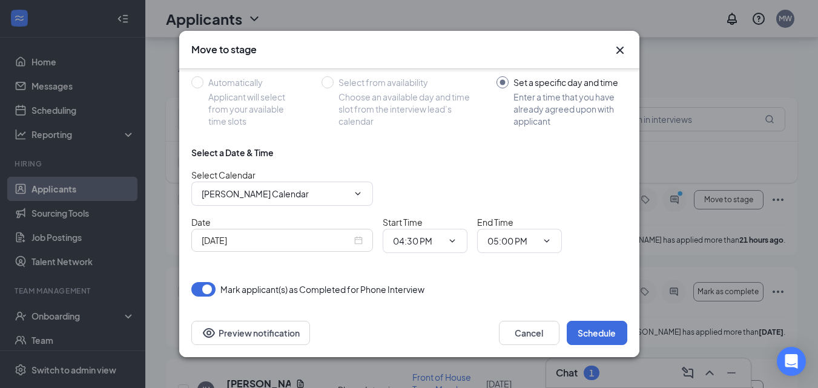
click at [283, 243] on input "[DATE]" at bounding box center [277, 240] width 150 height 13
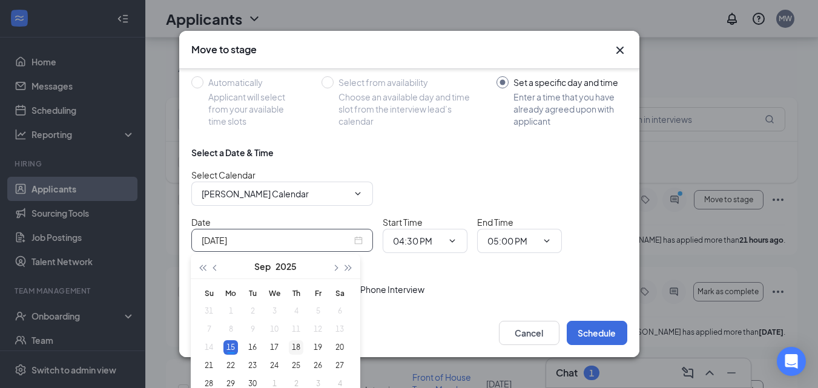
type input "[DATE]"
click at [296, 346] on div "18" at bounding box center [296, 347] width 15 height 15
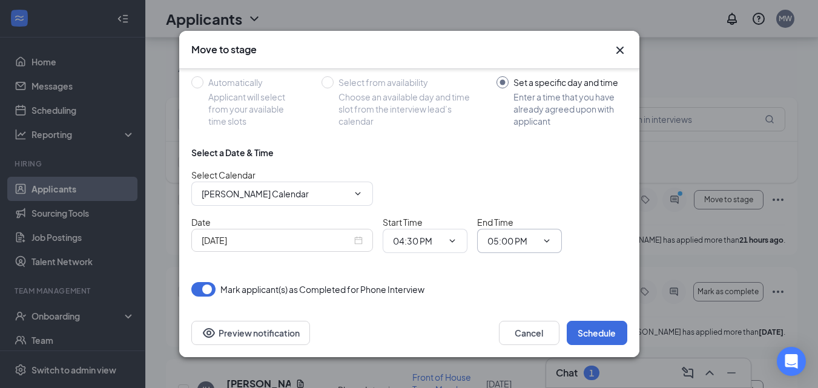
click at [525, 237] on input "05:00 PM" at bounding box center [513, 240] width 50 height 13
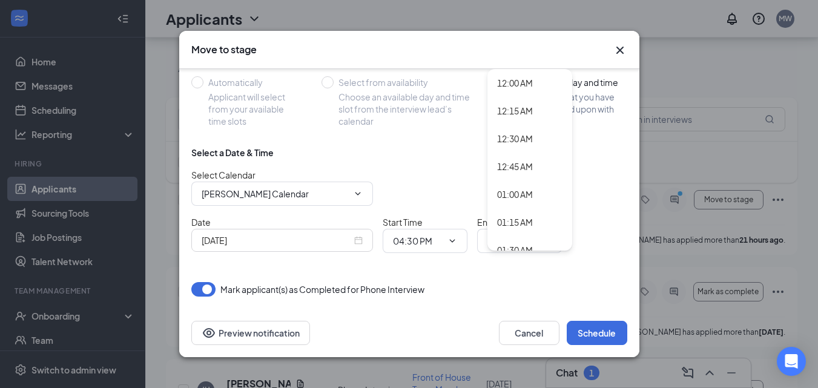
click at [615, 237] on div "Date Sep 18, 2025 Start Time 04:30 PM End Time 05:00 PM 12:00 AM 12:15 AM 12:30…" at bounding box center [409, 235] width 436 height 38
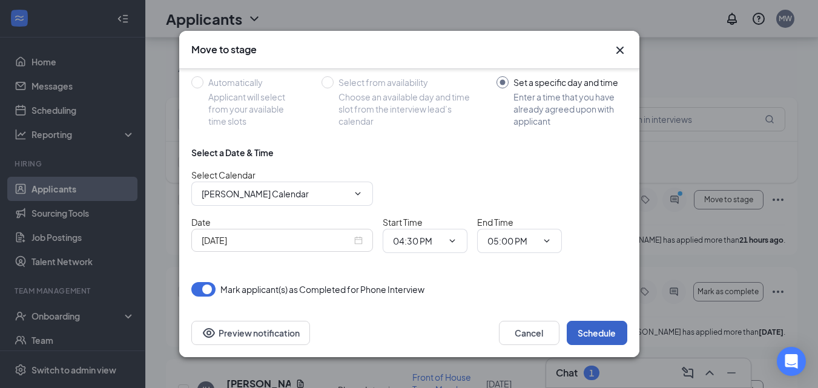
click at [610, 334] on button "Schedule" at bounding box center [597, 333] width 61 height 24
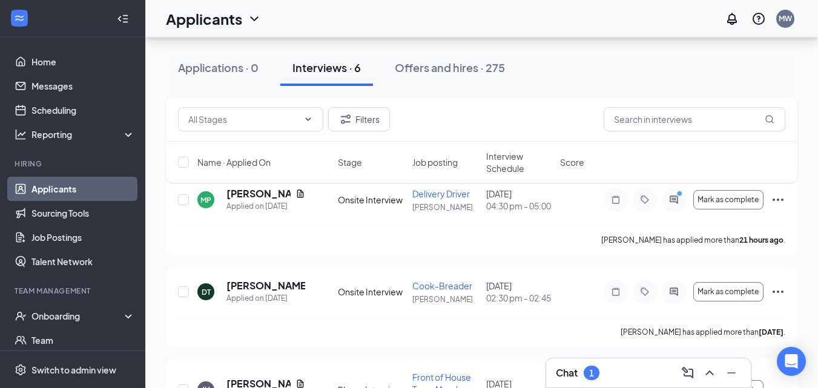
click at [614, 369] on div "Chat 1" at bounding box center [648, 372] width 185 height 19
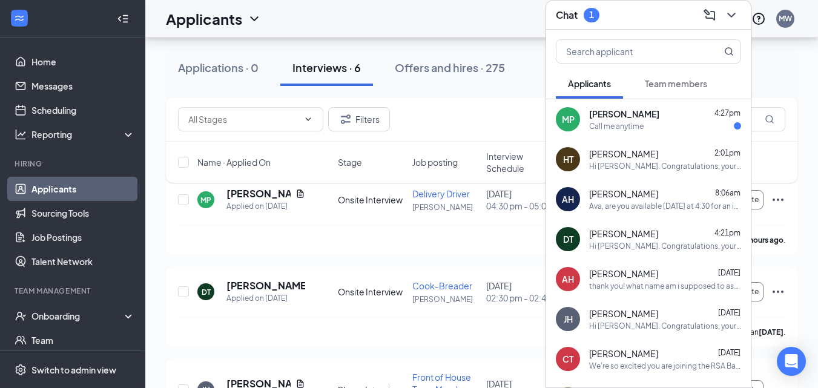
click at [641, 279] on div "Ava Hayek Sep 11" at bounding box center [665, 274] width 152 height 12
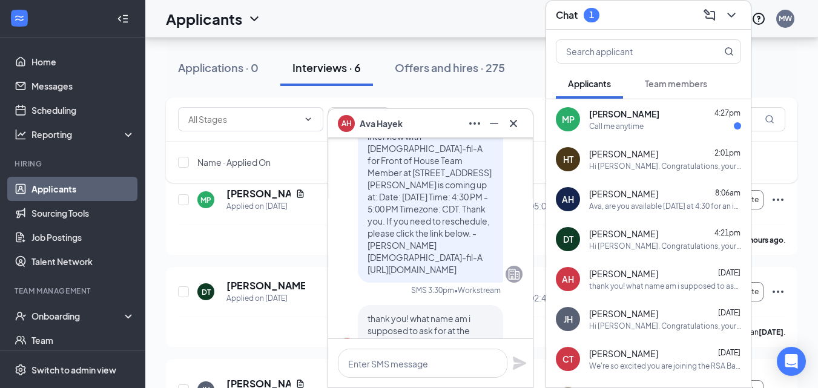
scroll to position [0, 0]
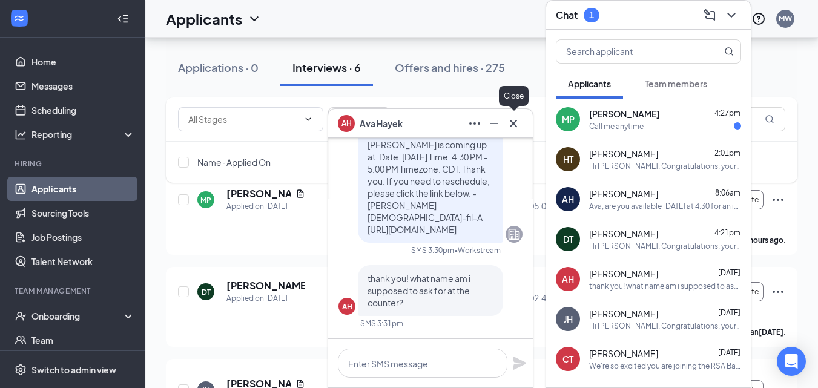
click at [516, 124] on icon "Cross" at bounding box center [513, 123] width 15 height 15
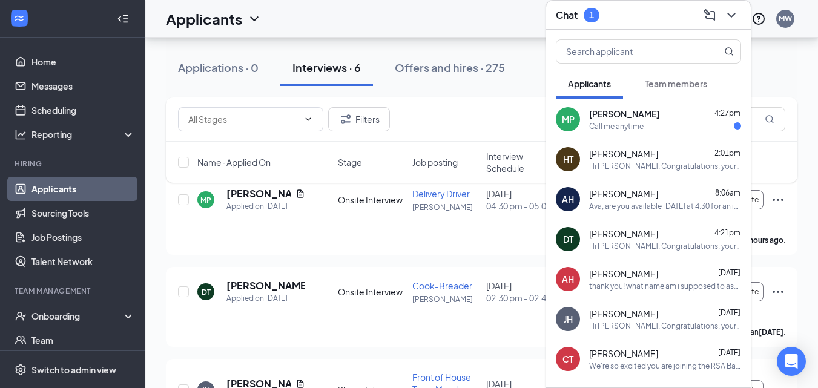
click at [607, 111] on span "[PERSON_NAME]" at bounding box center [624, 114] width 70 height 12
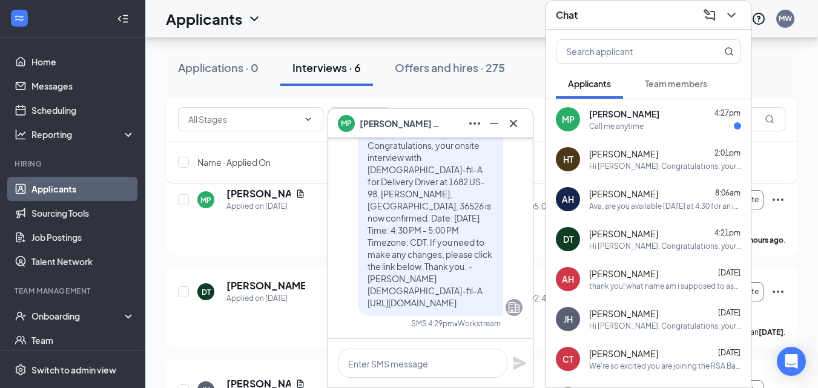
click at [619, 157] on span "[PERSON_NAME]" at bounding box center [623, 154] width 69 height 12
click at [736, 13] on icon "ChevronDown" at bounding box center [731, 15] width 15 height 15
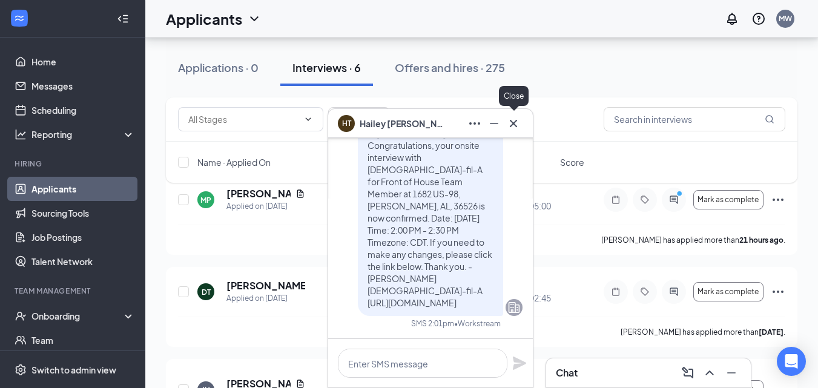
click at [517, 128] on icon "Cross" at bounding box center [513, 123] width 15 height 15
